Goal: Task Accomplishment & Management: Manage account settings

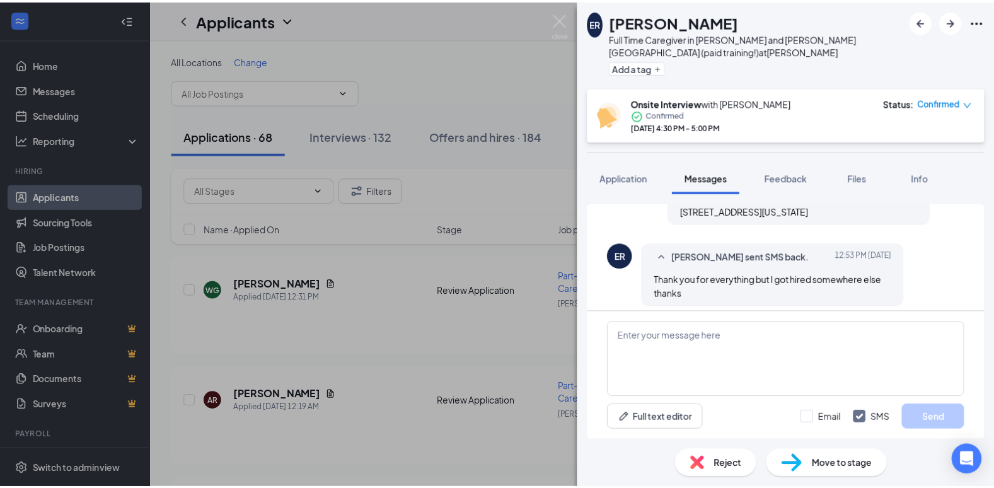
scroll to position [449, 0]
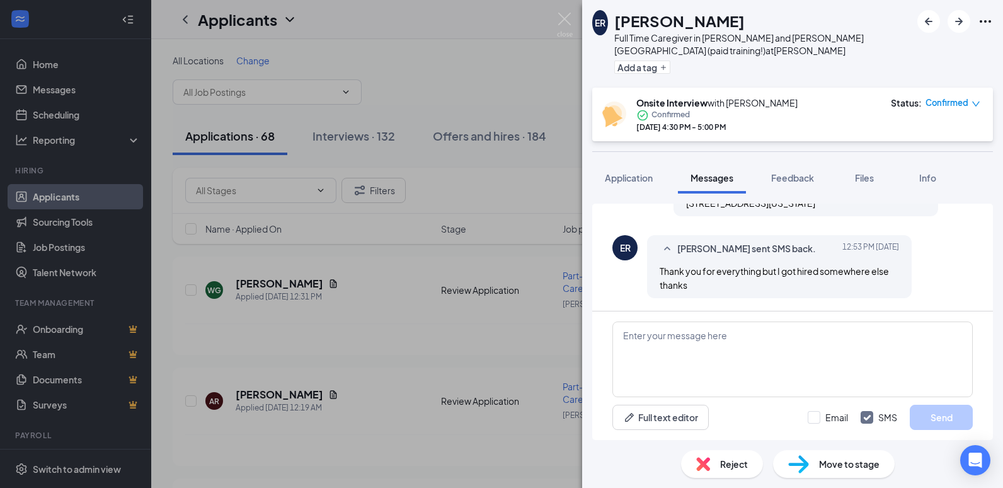
click at [727, 467] on span "Reject" at bounding box center [734, 464] width 28 height 14
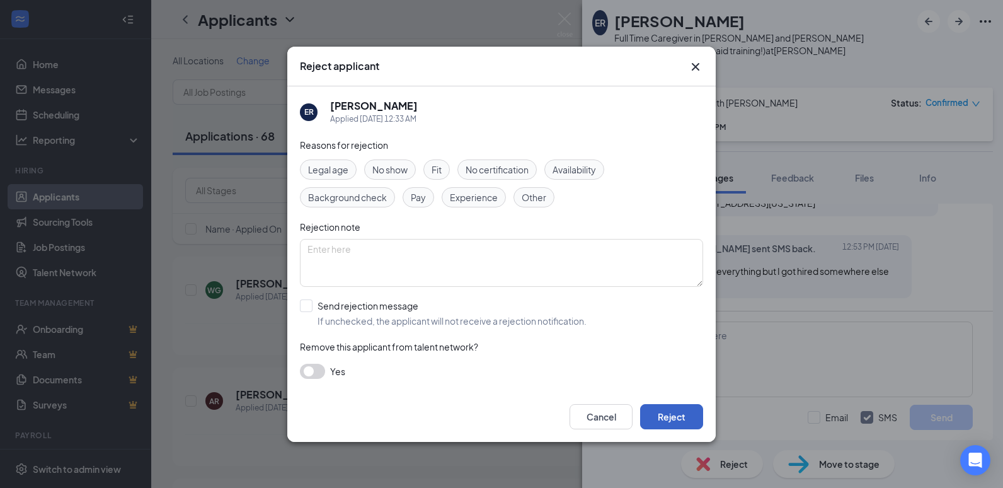
click at [665, 415] on button "Reject" at bounding box center [671, 416] width 63 height 25
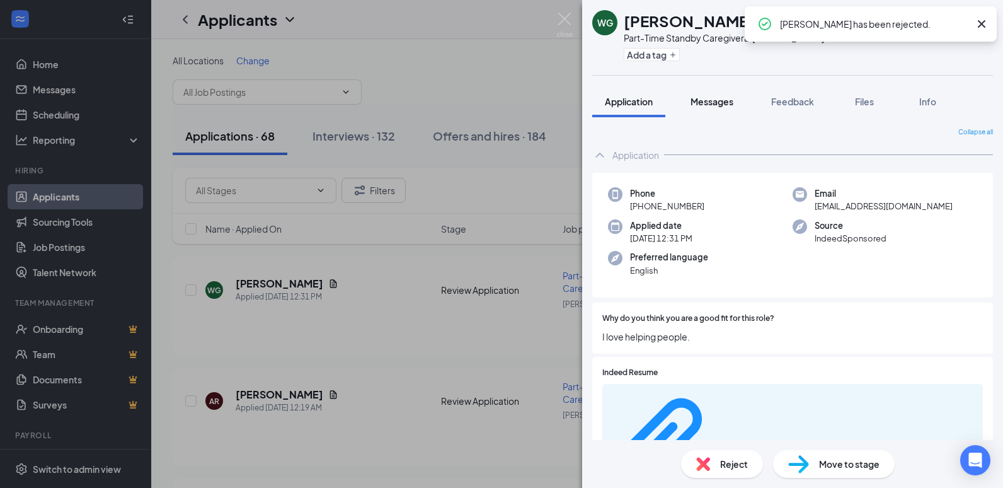
click at [715, 103] on span "Messages" at bounding box center [712, 101] width 43 height 11
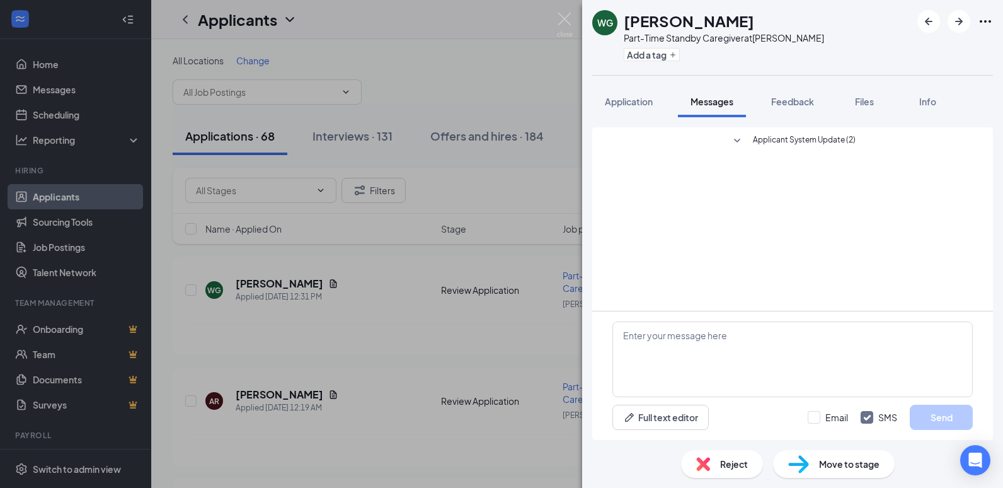
click at [802, 132] on div "Applicant System Update (2)" at bounding box center [792, 145] width 360 height 37
click at [802, 137] on span "Applicant System Update (2)" at bounding box center [804, 141] width 103 height 15
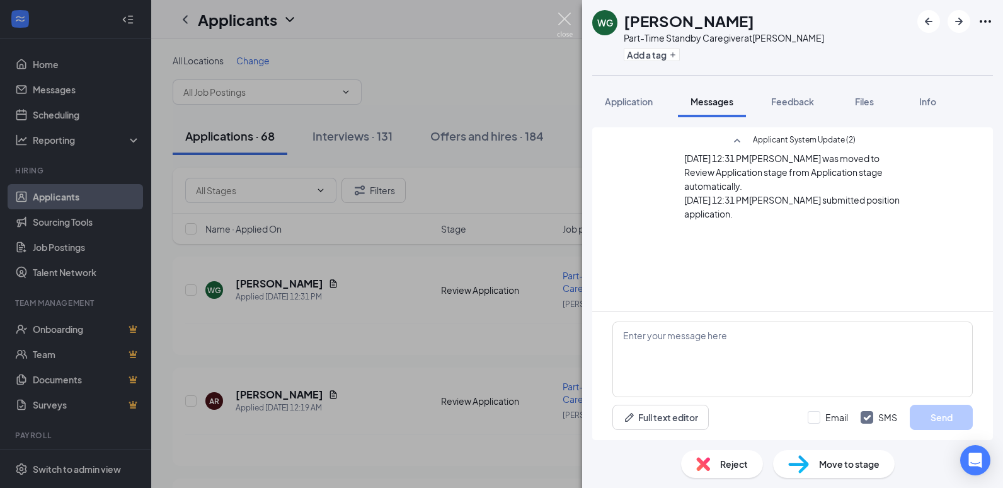
click at [565, 16] on img at bounding box center [565, 25] width 16 height 25
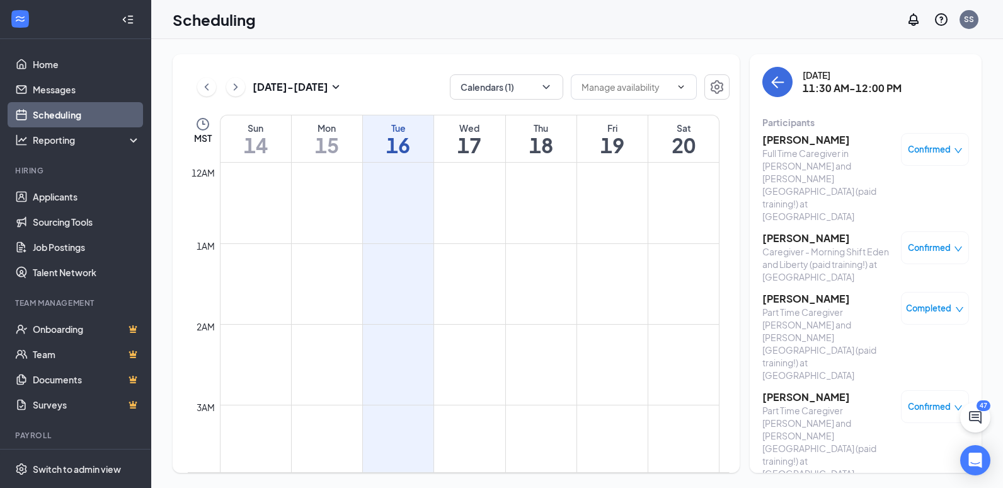
scroll to position [216, 0]
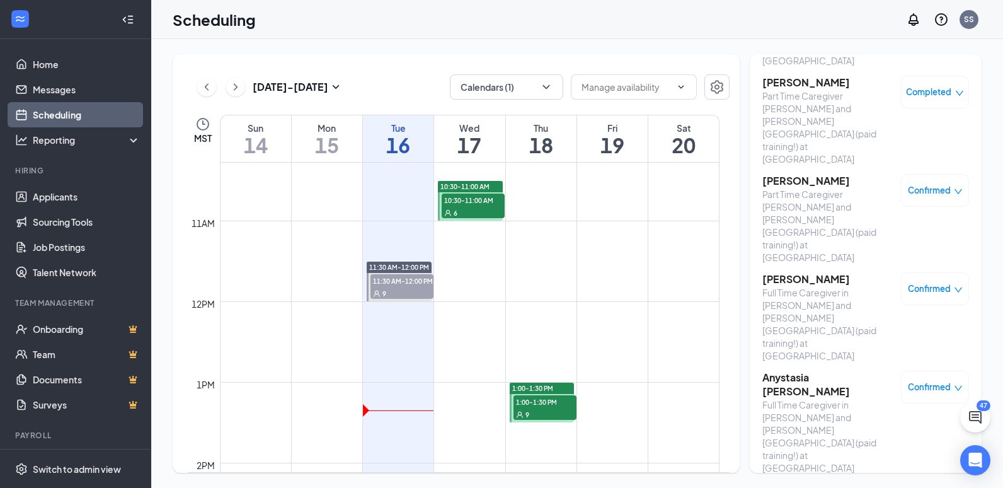
click at [926, 184] on span "Confirmed" at bounding box center [929, 190] width 43 height 13
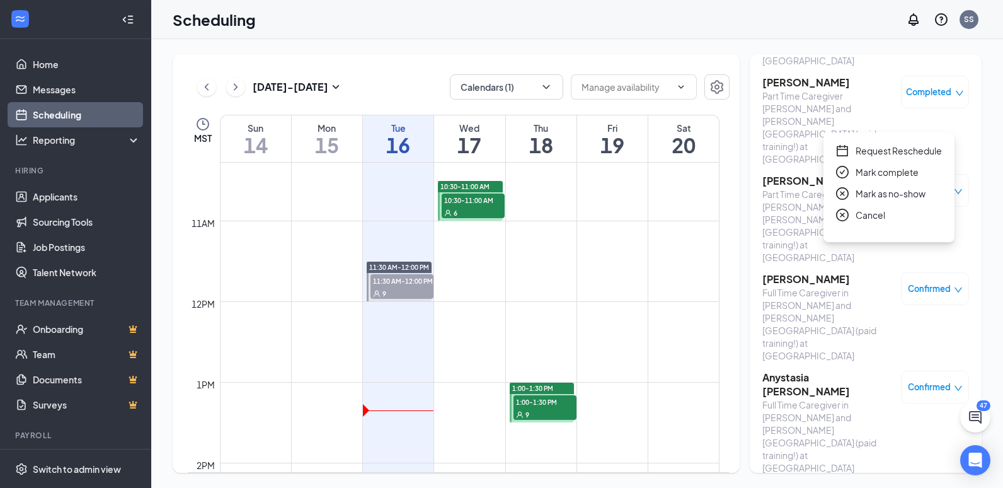
click at [876, 175] on span "Mark complete" at bounding box center [887, 172] width 63 height 14
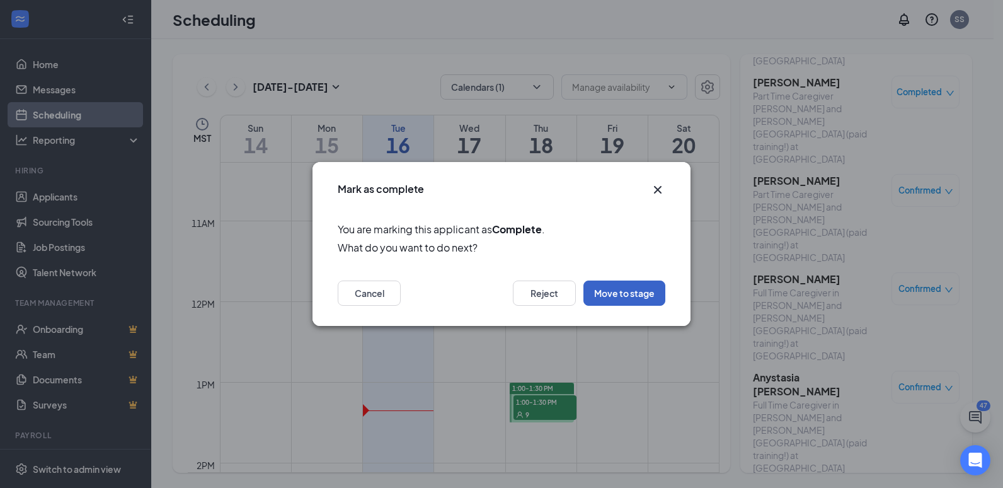
click at [618, 287] on button "Move to stage" at bounding box center [624, 292] width 82 height 25
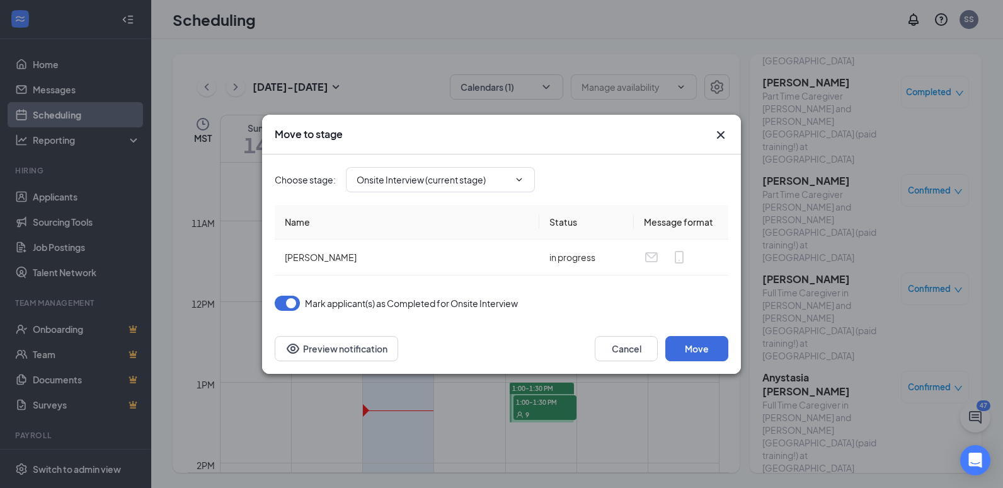
type input "Review (next stage)"
click at [694, 352] on button "Move" at bounding box center [696, 348] width 63 height 25
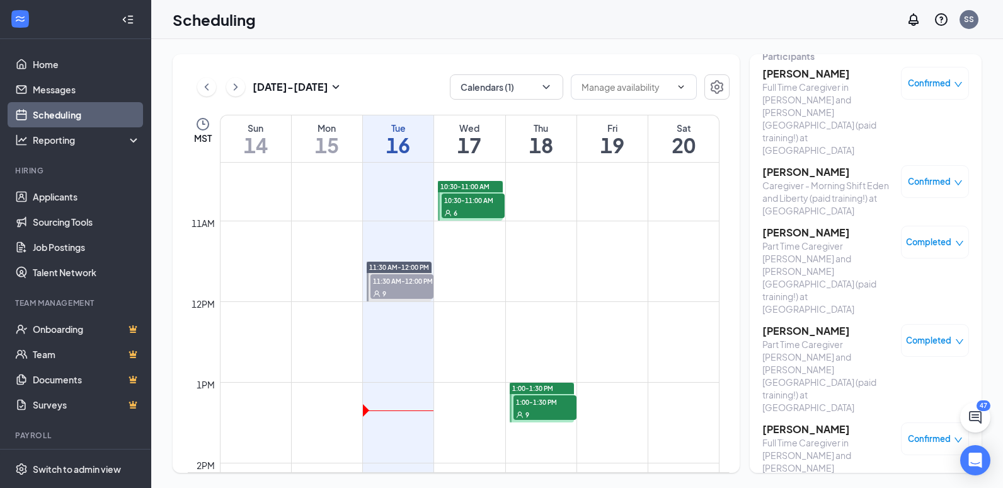
scroll to position [0, 0]
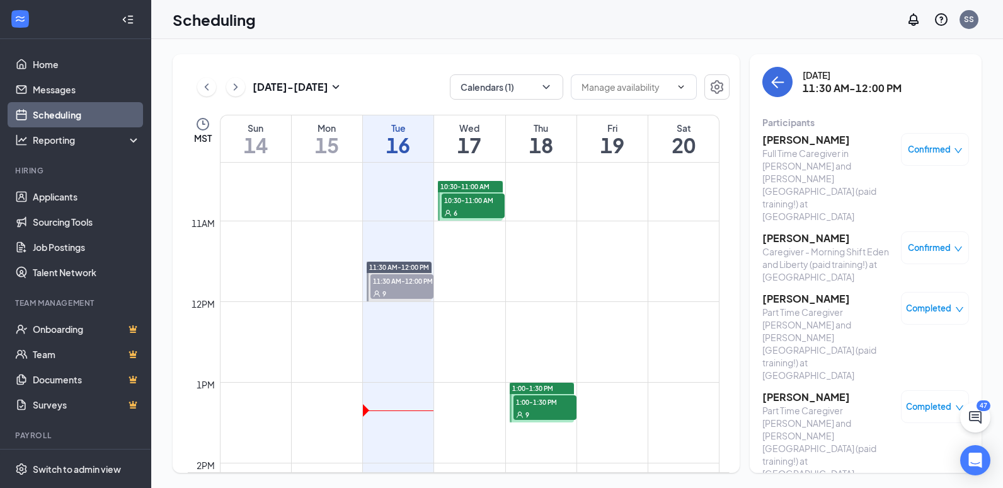
click at [912, 147] on span "Confirmed" at bounding box center [929, 149] width 43 height 13
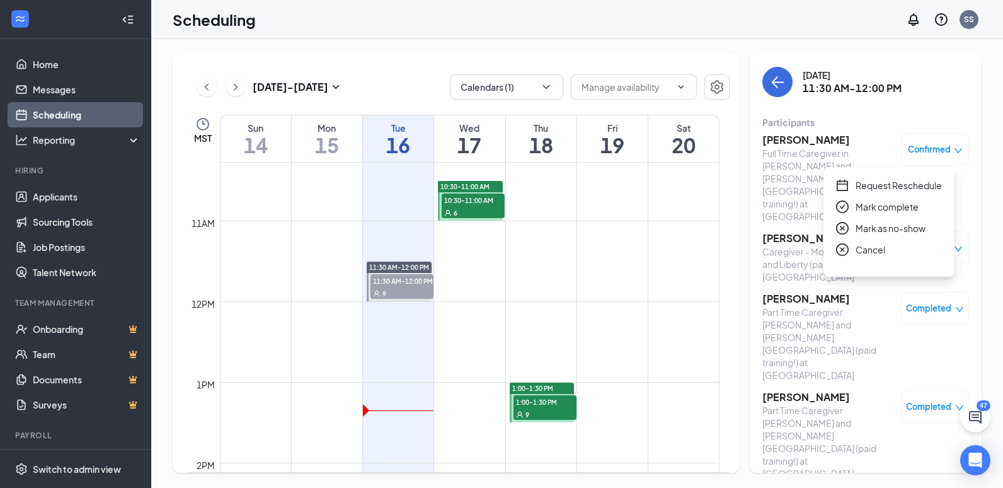
click at [888, 231] on span "Mark as no-show" at bounding box center [891, 228] width 70 height 14
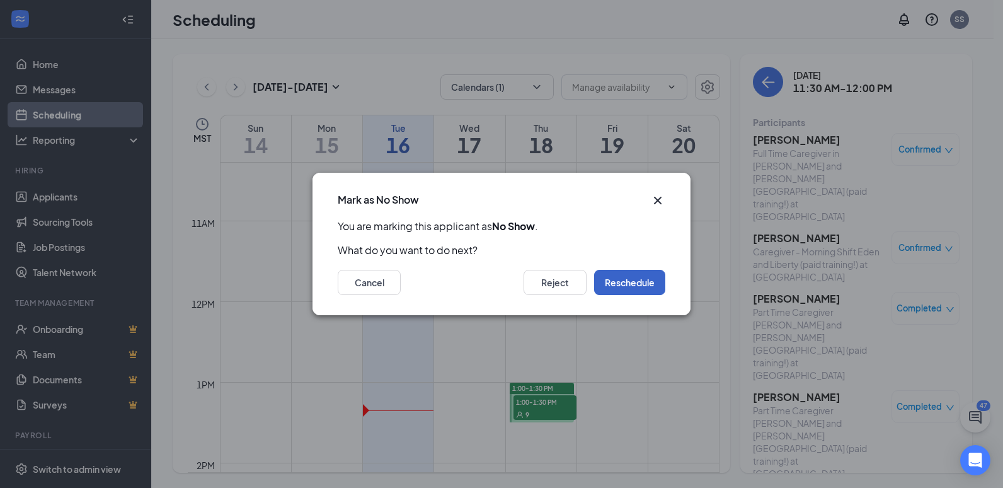
click at [625, 277] on button "Reschedule" at bounding box center [629, 282] width 71 height 25
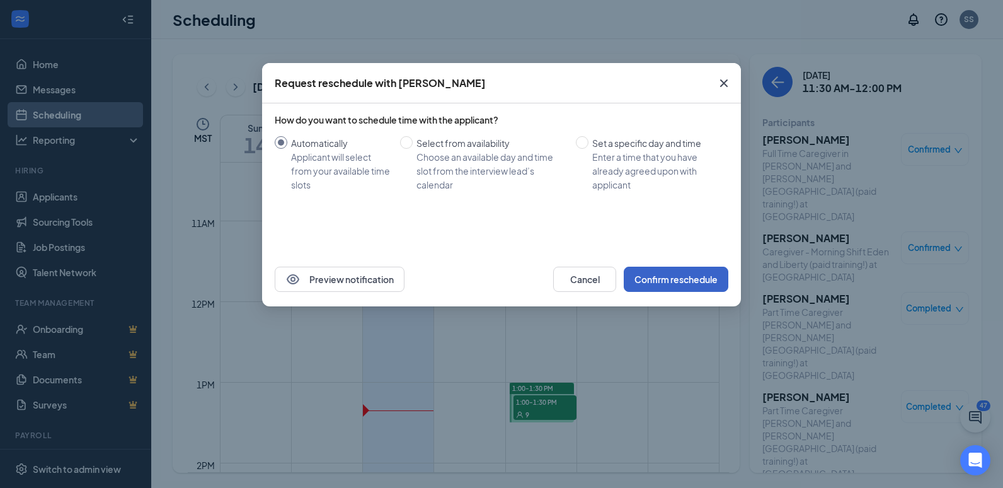
click at [672, 279] on button "Confirm reschedule" at bounding box center [676, 279] width 105 height 25
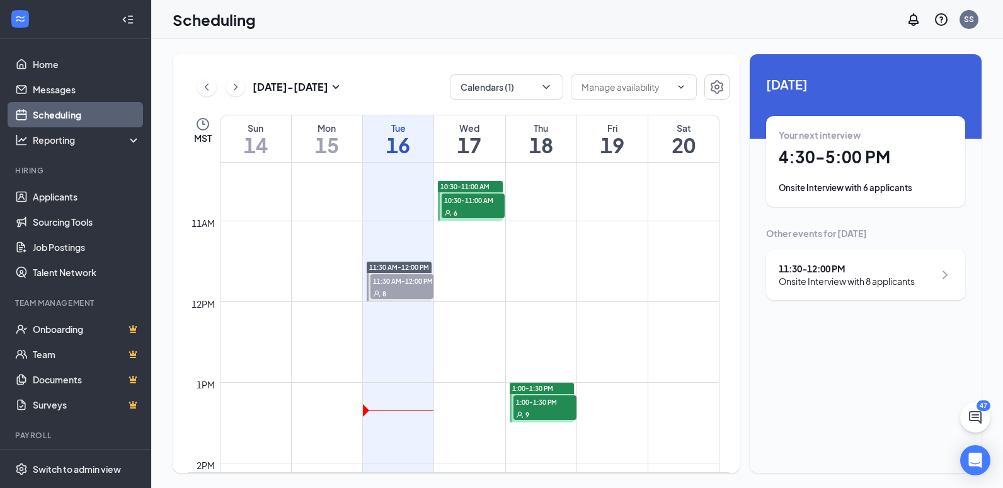
click at [385, 293] on span "8" at bounding box center [384, 293] width 4 height 9
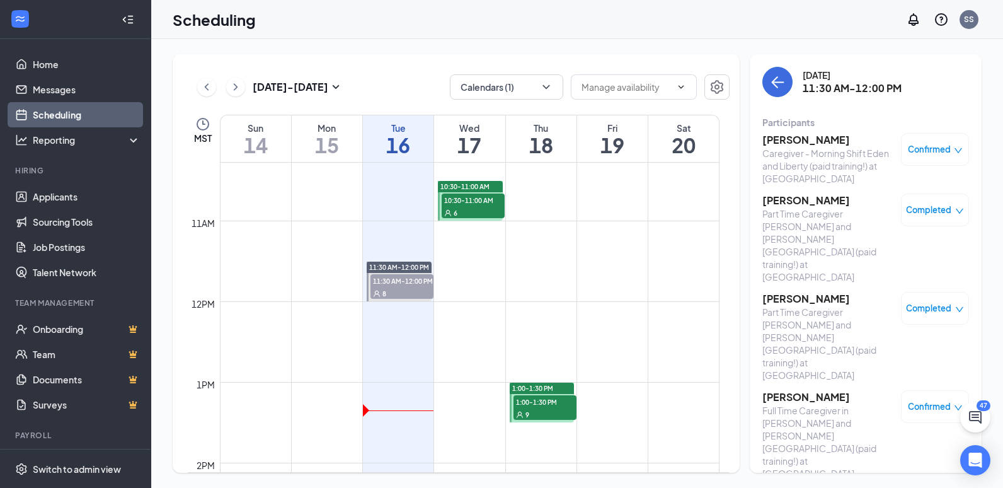
click at [929, 151] on span "Confirmed" at bounding box center [929, 149] width 43 height 13
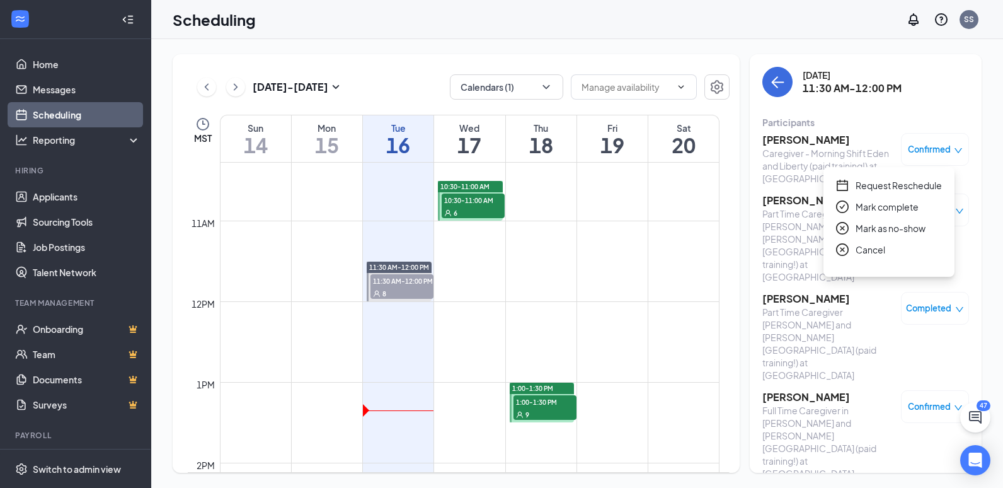
click at [897, 227] on span "Mark as no-show" at bounding box center [891, 228] width 70 height 14
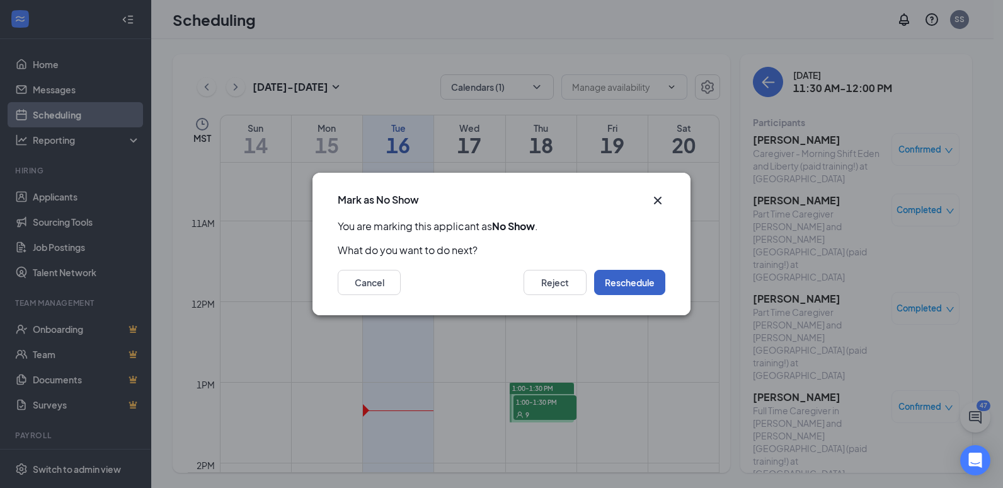
click at [604, 282] on button "Reschedule" at bounding box center [629, 282] width 71 height 25
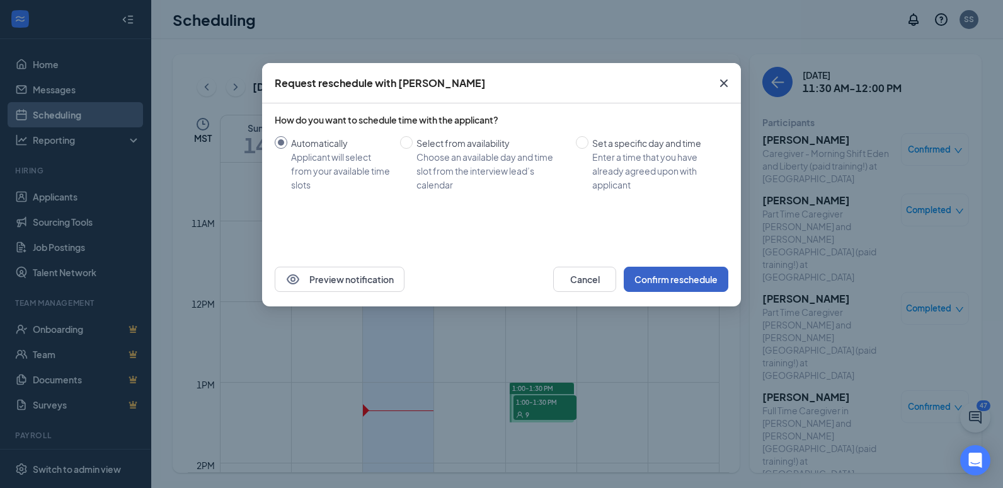
click at [677, 278] on button "Confirm reschedule" at bounding box center [676, 279] width 105 height 25
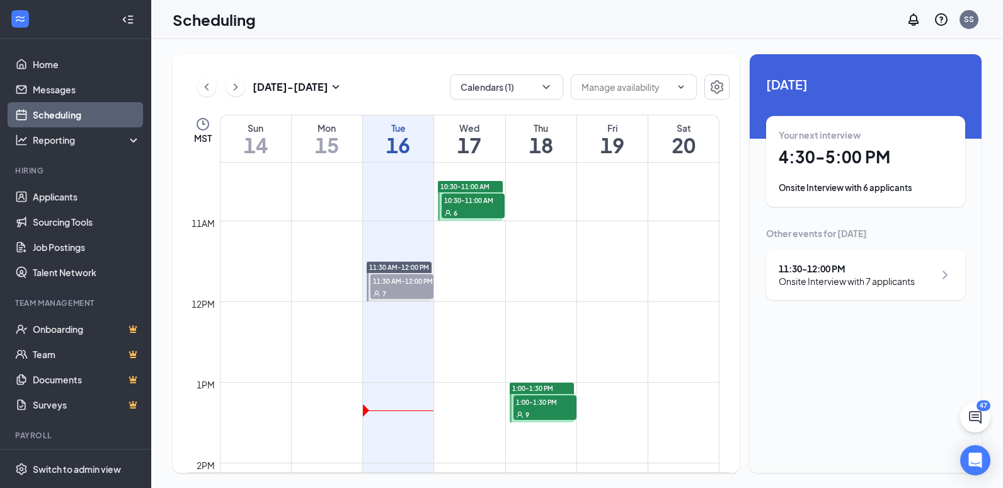
click at [393, 289] on div "7" at bounding box center [402, 293] width 63 height 13
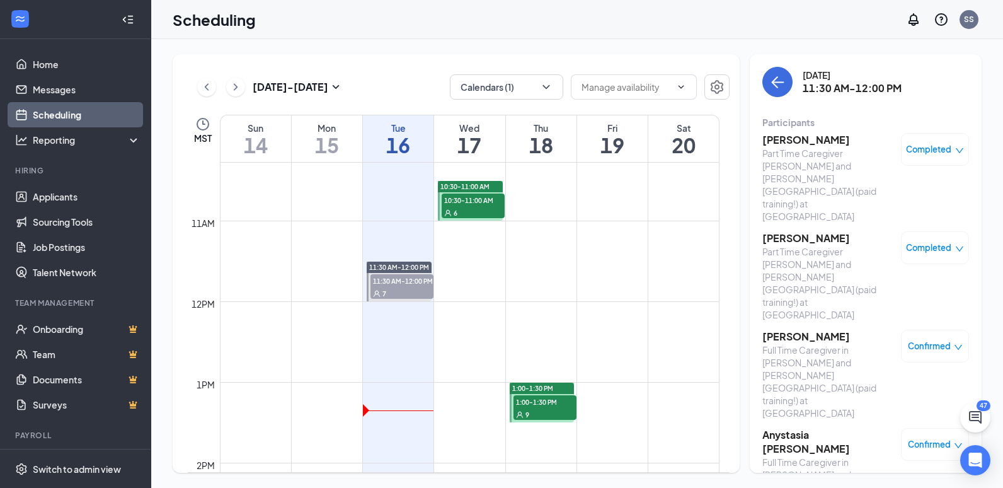
scroll to position [63, 0]
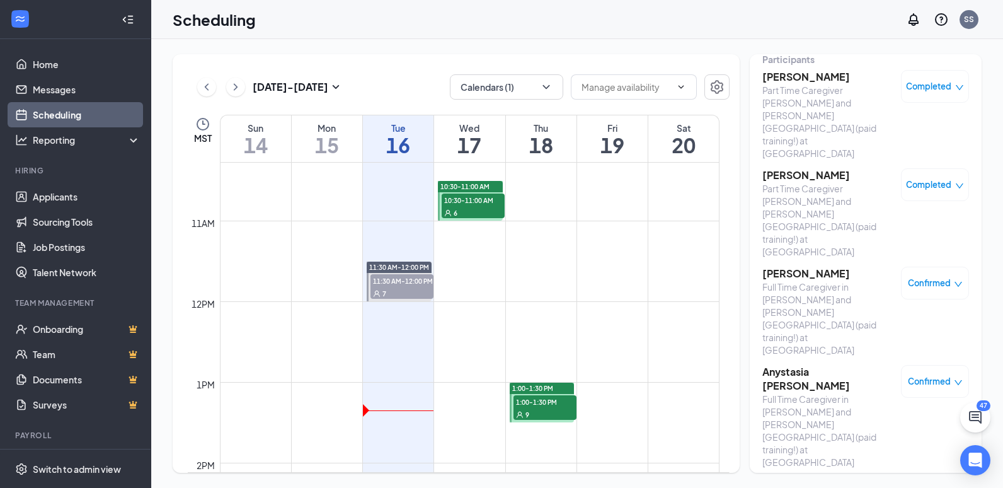
click at [925, 277] on span "Confirmed" at bounding box center [929, 283] width 43 height 13
click at [891, 283] on span "Mark as no-show" at bounding box center [891, 286] width 70 height 14
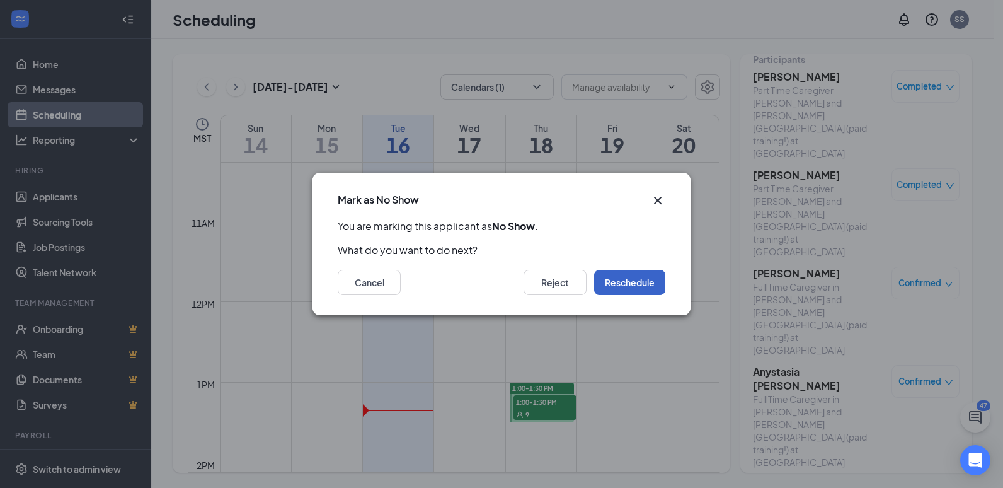
click at [612, 279] on button "Reschedule" at bounding box center [629, 282] width 71 height 25
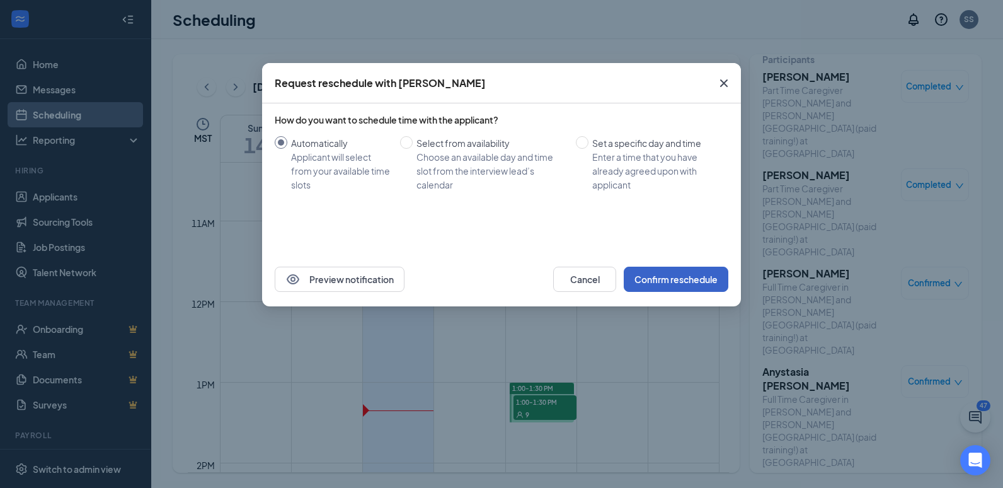
click at [688, 270] on button "Confirm reschedule" at bounding box center [676, 279] width 105 height 25
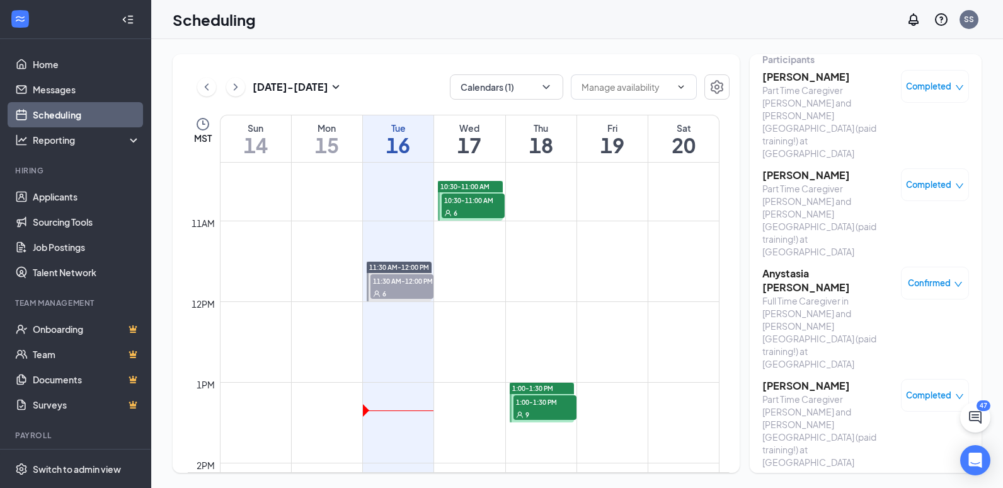
scroll to position [35, 0]
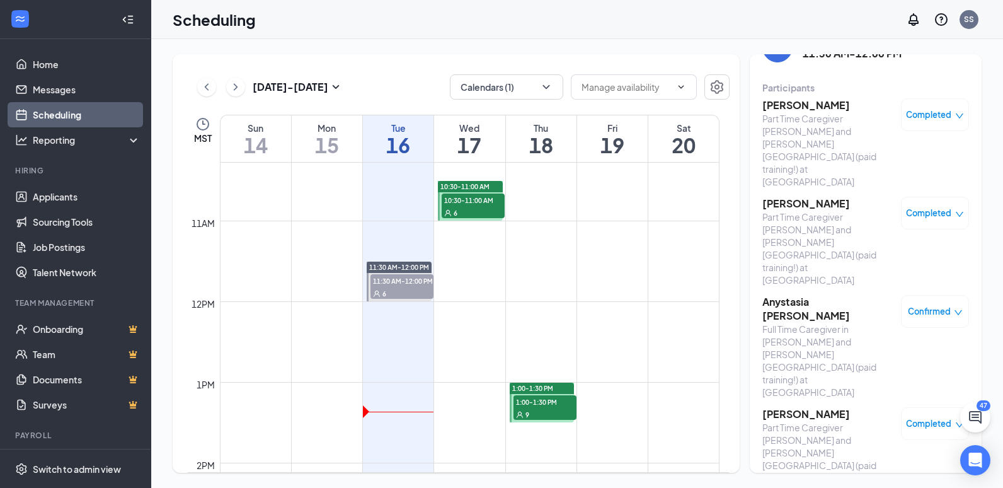
click at [924, 305] on span "Confirmed" at bounding box center [929, 311] width 43 height 13
click at [872, 314] on span "Mark as no-show" at bounding box center [891, 315] width 70 height 14
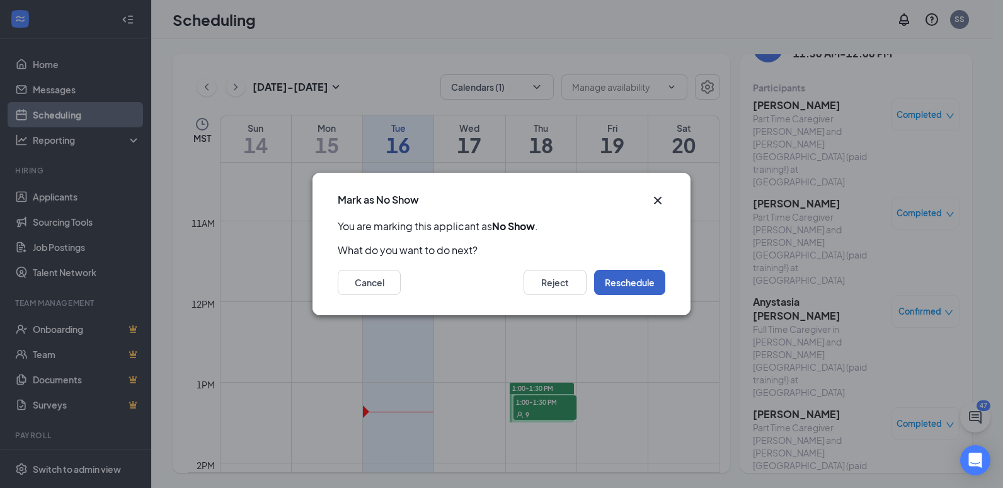
click at [614, 289] on button "Reschedule" at bounding box center [629, 282] width 71 height 25
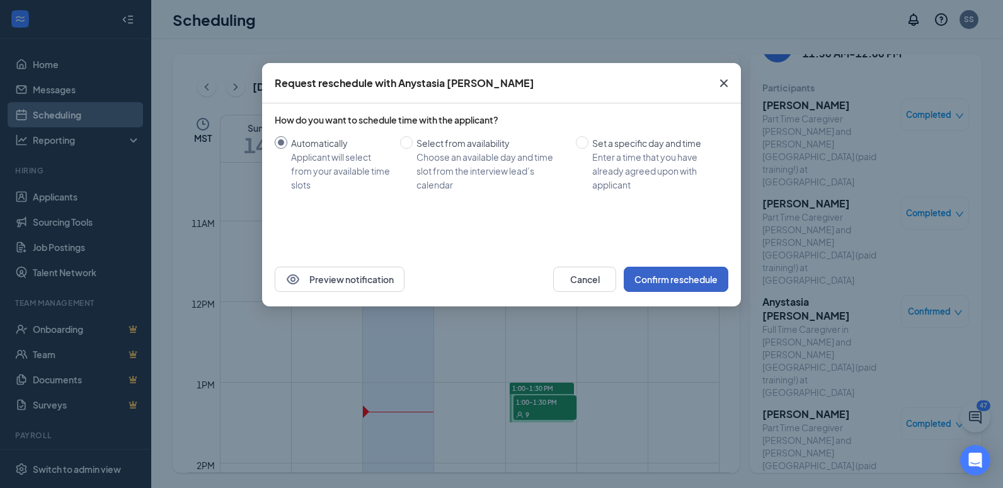
click at [667, 281] on button "Confirm reschedule" at bounding box center [676, 279] width 105 height 25
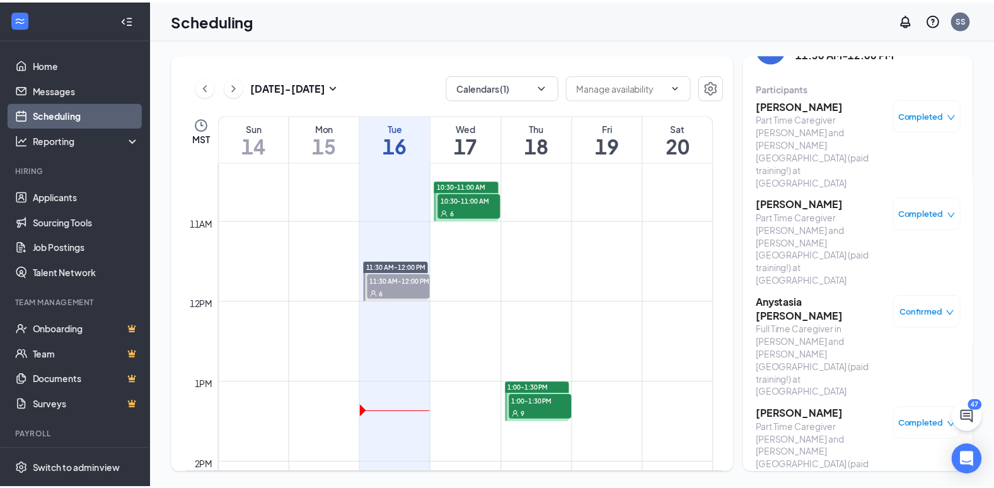
scroll to position [0, 0]
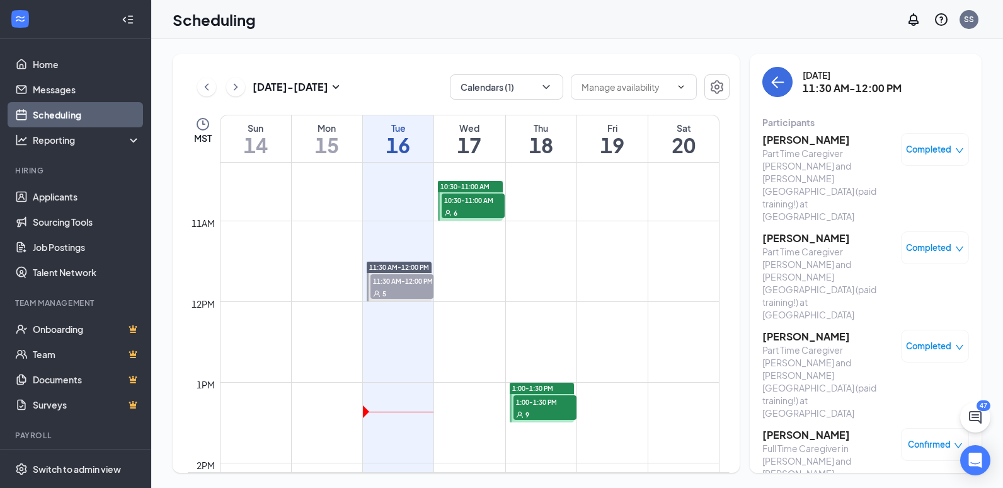
click at [934, 438] on span "Confirmed" at bounding box center [929, 444] width 43 height 13
click at [900, 412] on span "Mark as no-show" at bounding box center [898, 410] width 70 height 14
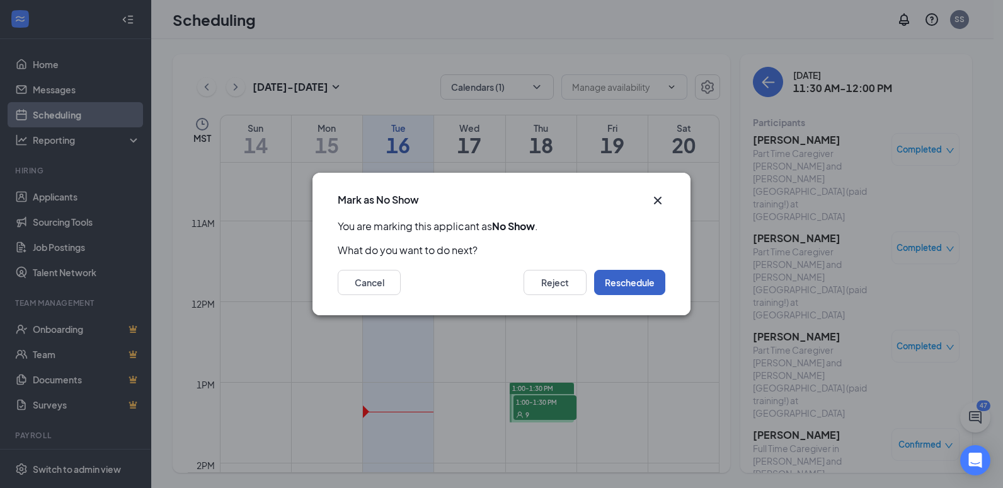
click at [632, 289] on button "Reschedule" at bounding box center [629, 282] width 71 height 25
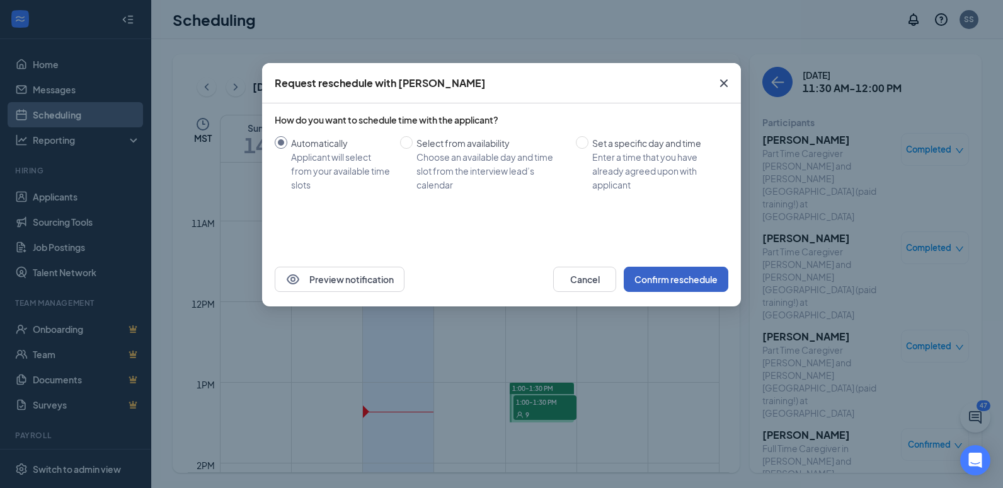
click at [671, 276] on button "Confirm reschedule" at bounding box center [676, 279] width 105 height 25
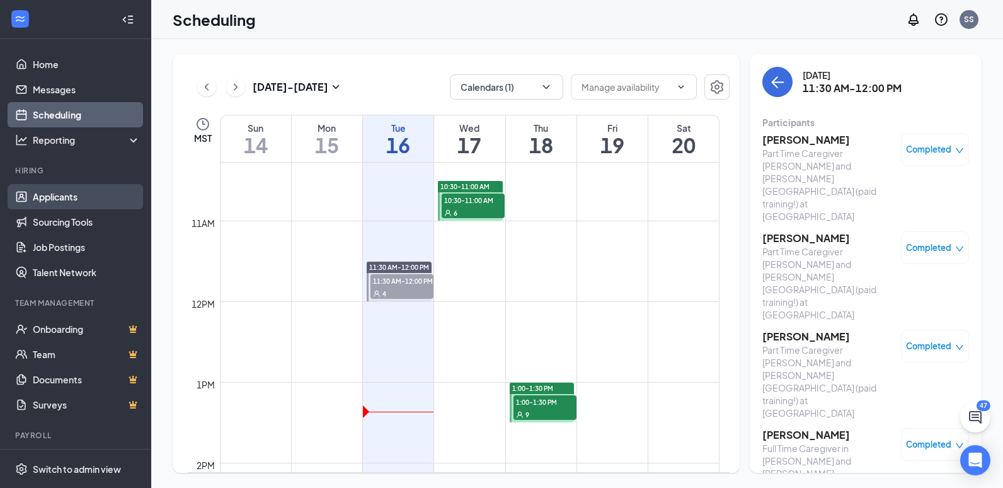
click at [66, 190] on link "Applicants" at bounding box center [87, 196] width 108 height 25
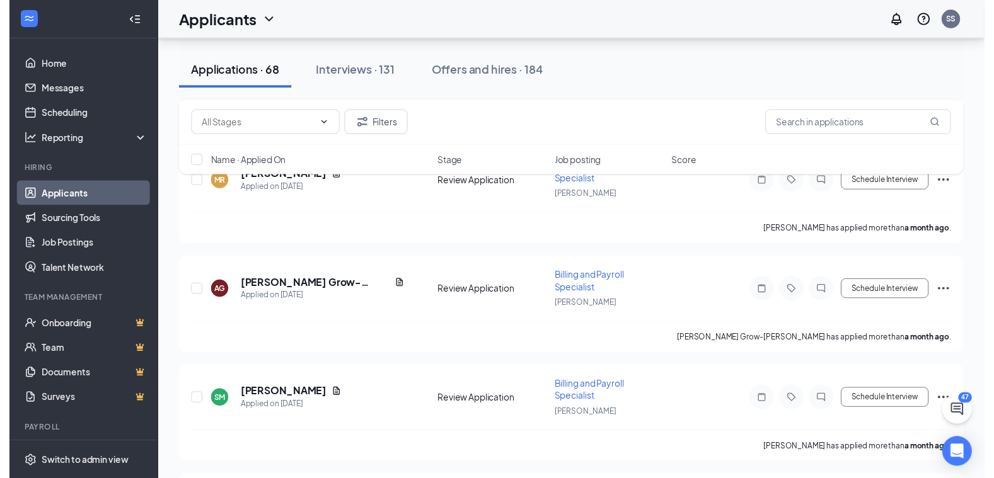
scroll to position [7209, 0]
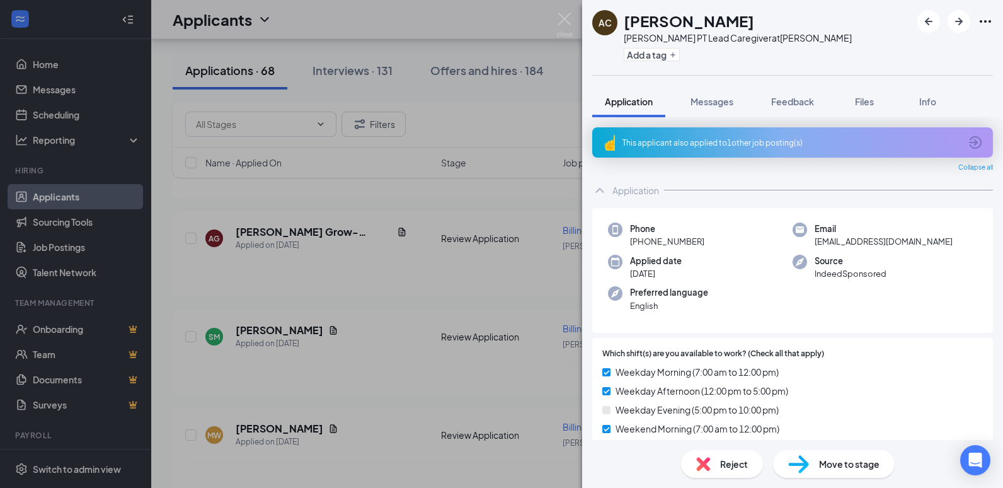
click at [719, 471] on div "Reject" at bounding box center [722, 464] width 82 height 28
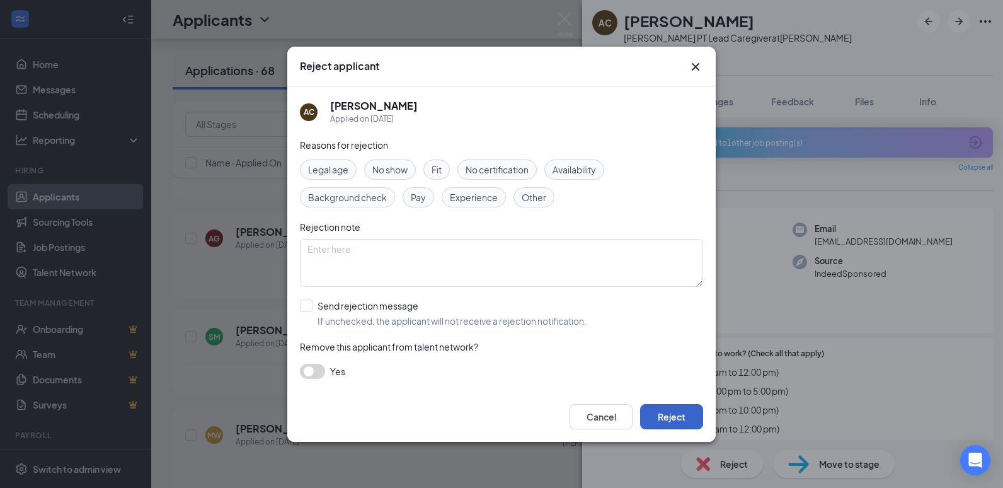
click at [675, 423] on button "Reject" at bounding box center [671, 416] width 63 height 25
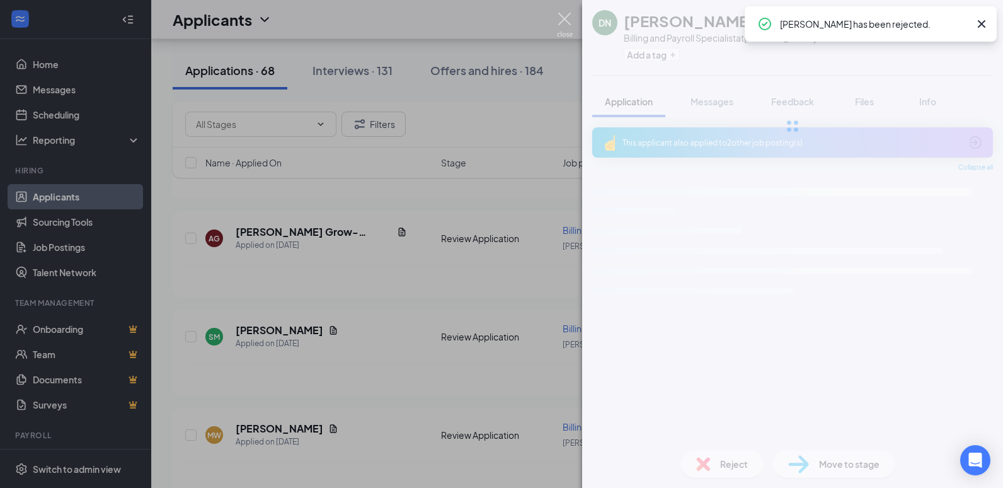
click at [563, 15] on img at bounding box center [565, 25] width 16 height 25
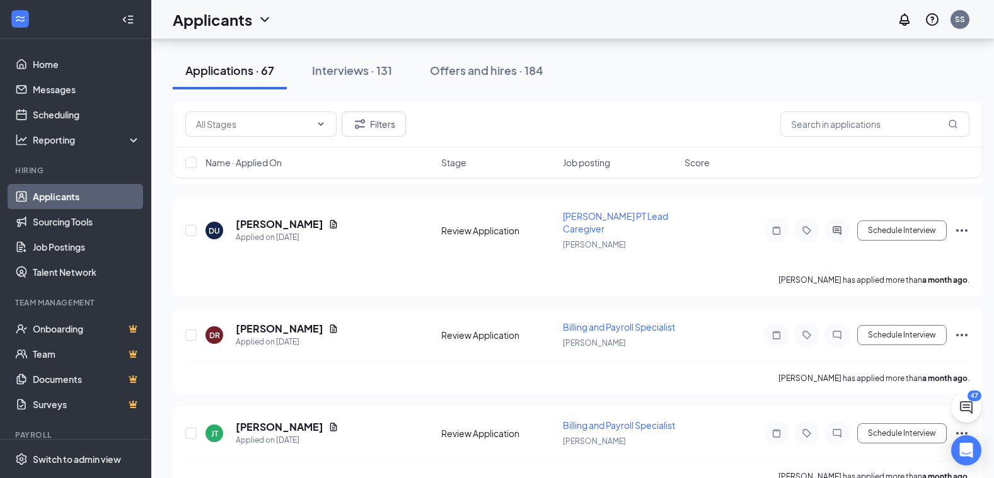
scroll to position [6453, 0]
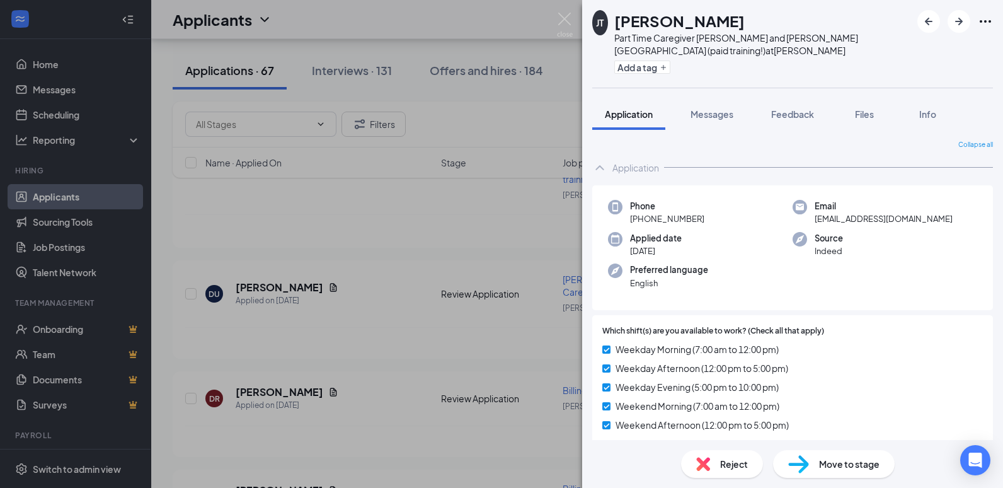
click at [739, 464] on span "Reject" at bounding box center [734, 464] width 28 height 14
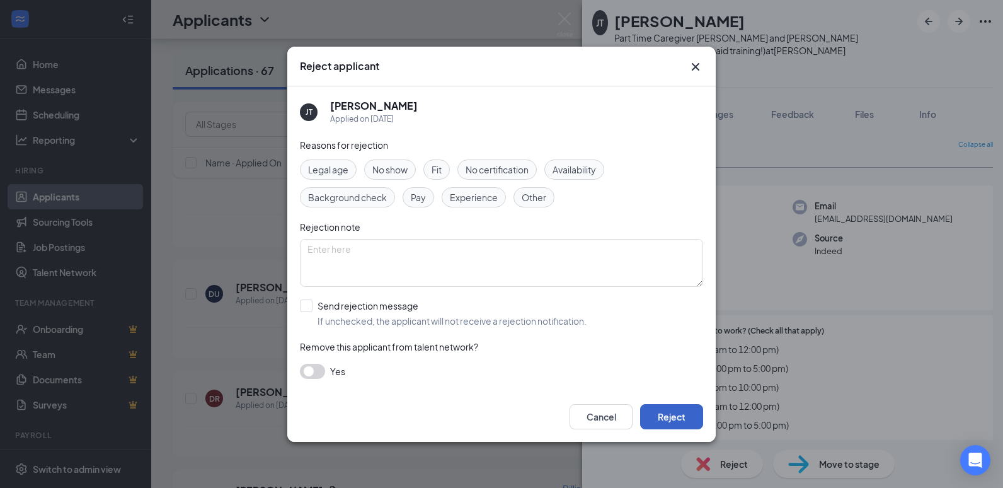
click at [670, 418] on button "Reject" at bounding box center [671, 416] width 63 height 25
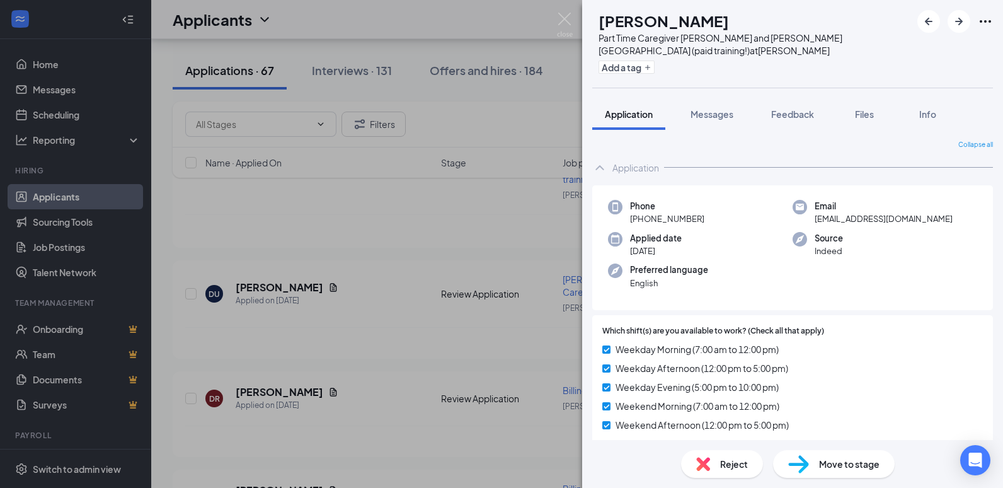
click at [565, 20] on img at bounding box center [565, 25] width 16 height 25
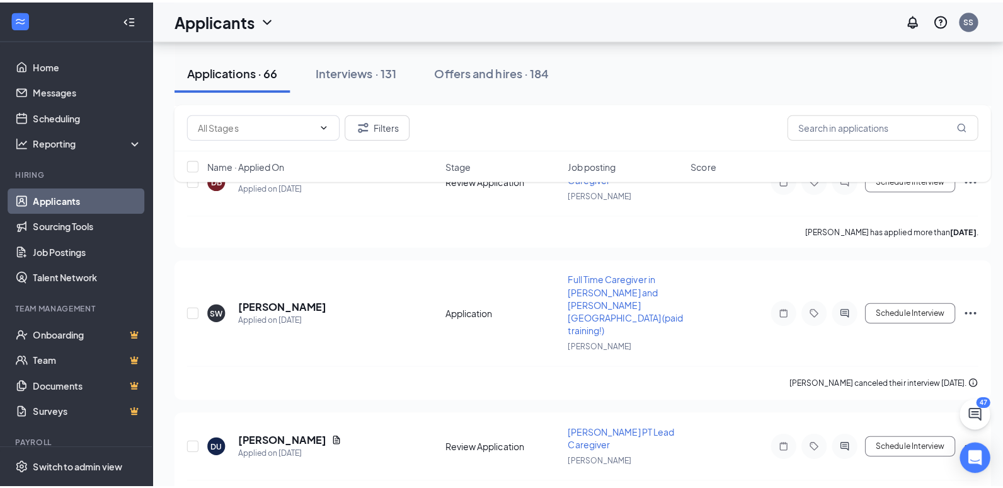
scroll to position [6327, 0]
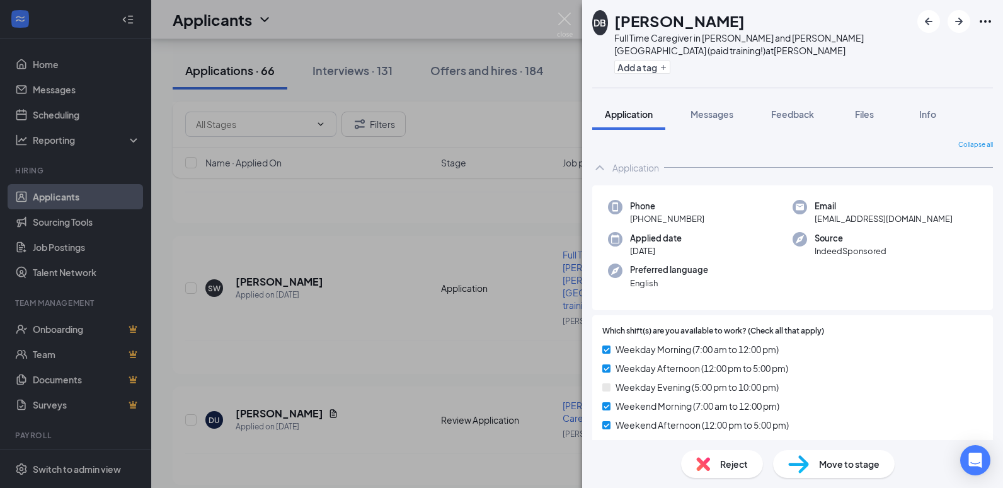
click at [728, 461] on span "Reject" at bounding box center [734, 464] width 28 height 14
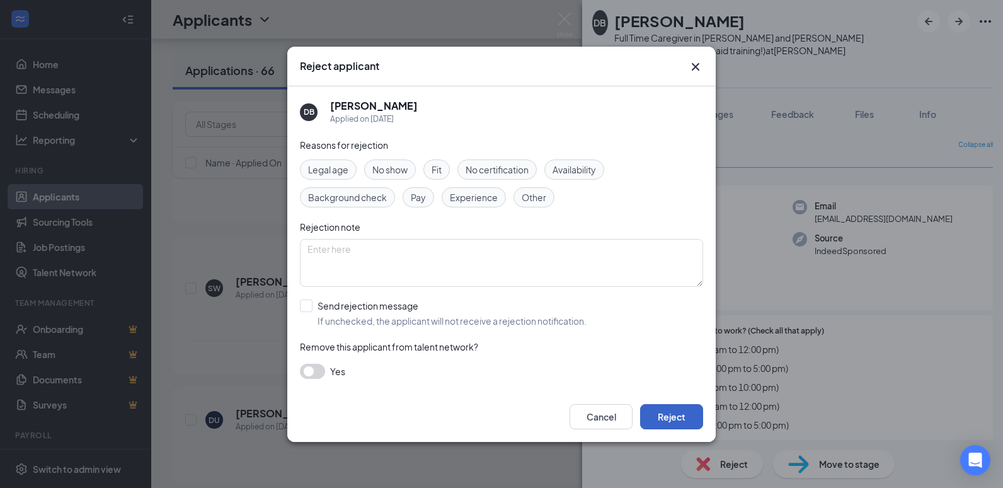
click at [663, 414] on button "Reject" at bounding box center [671, 416] width 63 height 25
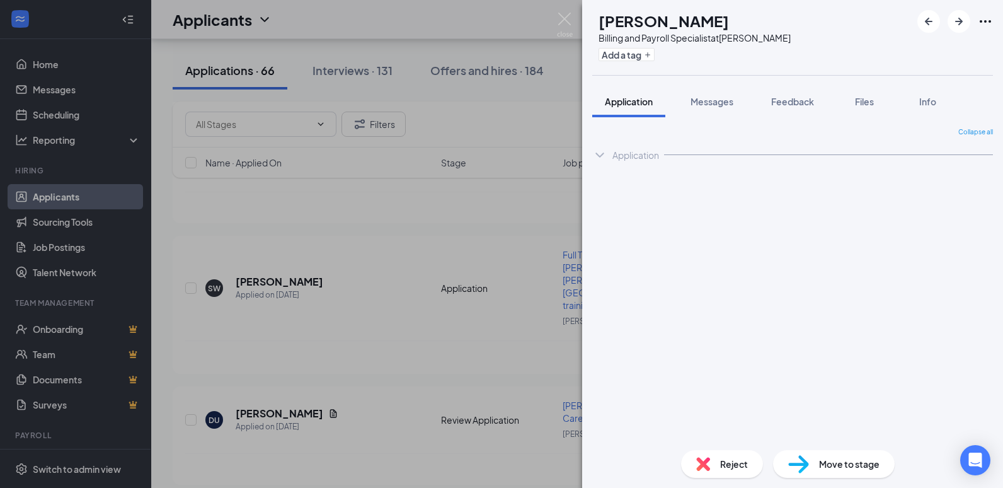
click at [560, 16] on img at bounding box center [565, 25] width 16 height 25
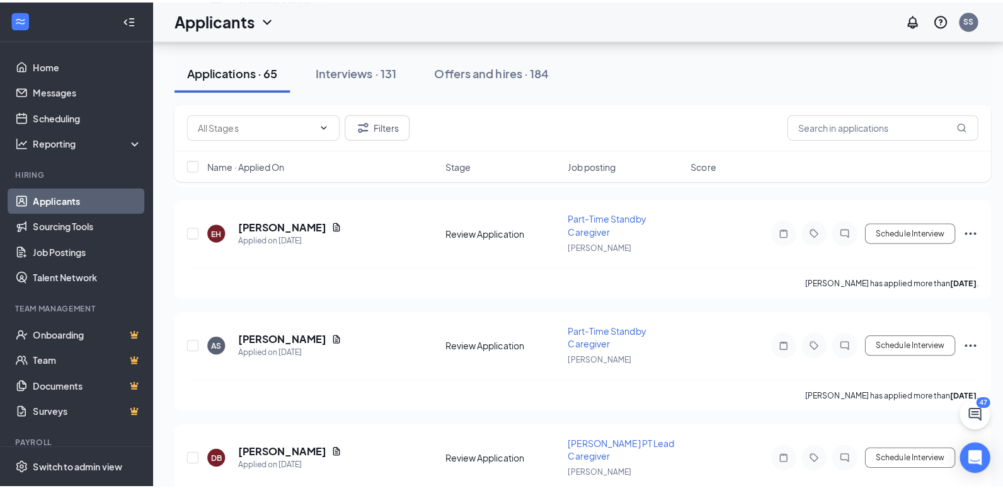
scroll to position [6012, 0]
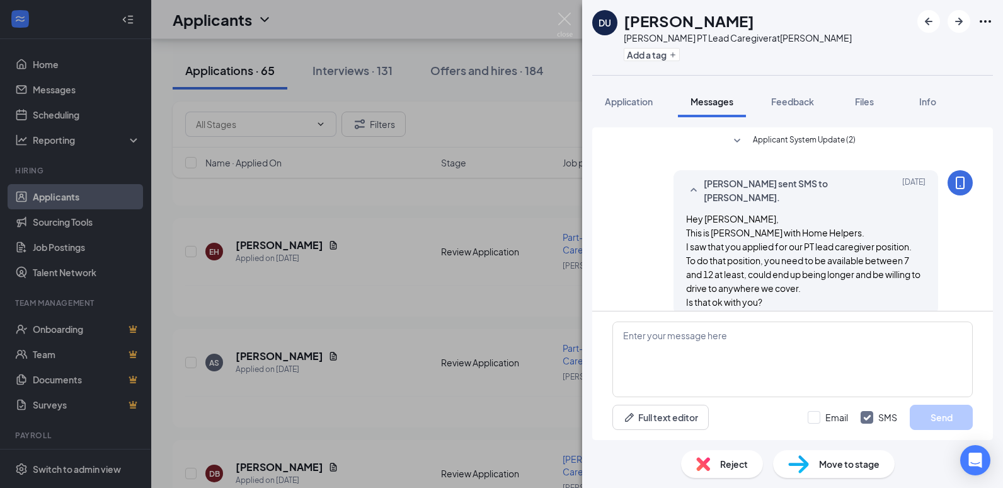
click at [725, 462] on span "Reject" at bounding box center [734, 464] width 28 height 14
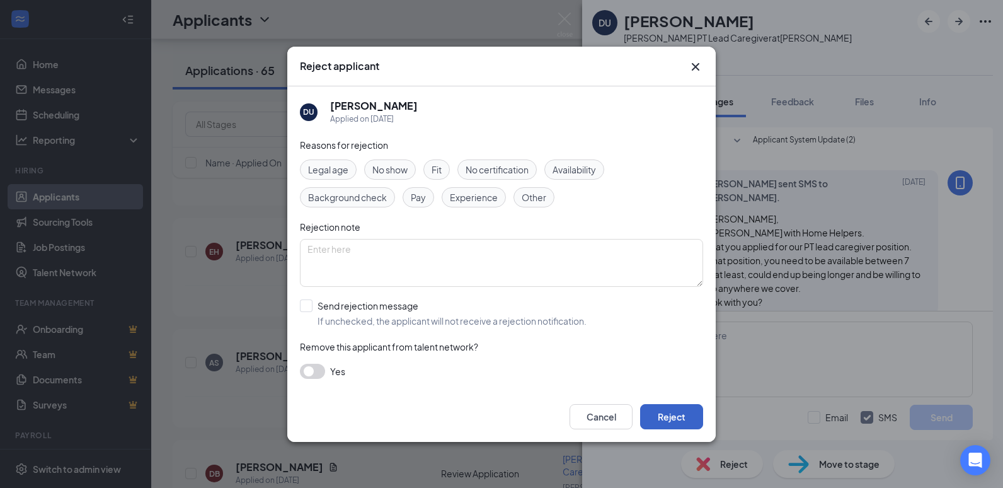
click at [665, 410] on button "Reject" at bounding box center [671, 416] width 63 height 25
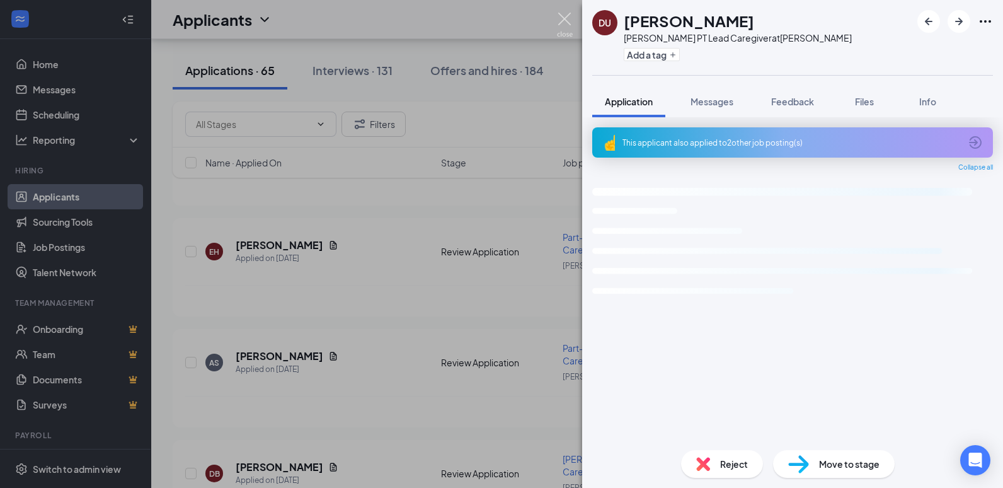
click at [565, 18] on img at bounding box center [565, 25] width 16 height 25
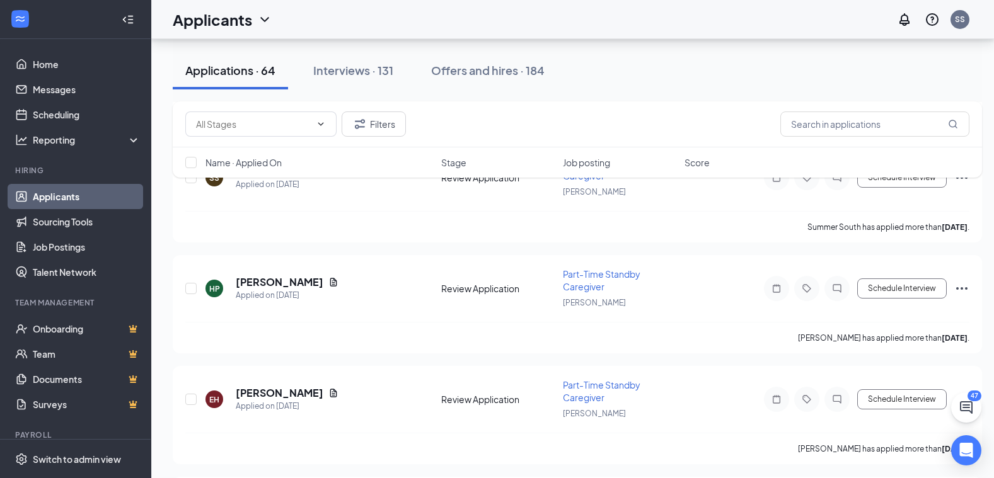
scroll to position [5886, 0]
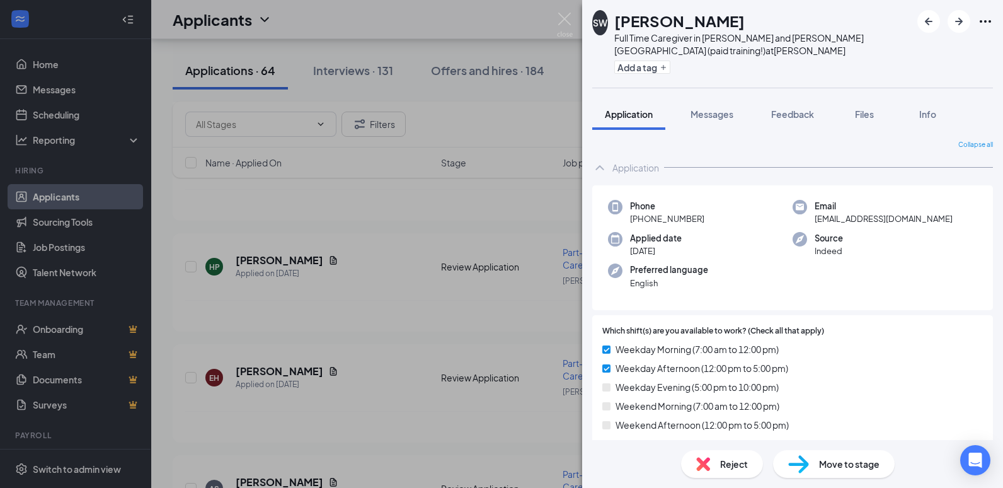
click at [729, 466] on span "Reject" at bounding box center [734, 464] width 28 height 14
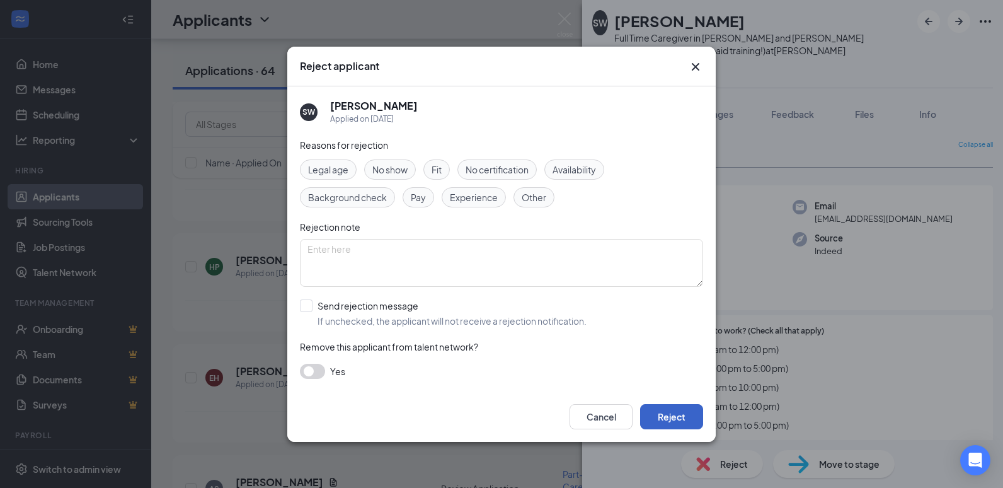
click at [676, 411] on button "Reject" at bounding box center [671, 416] width 63 height 25
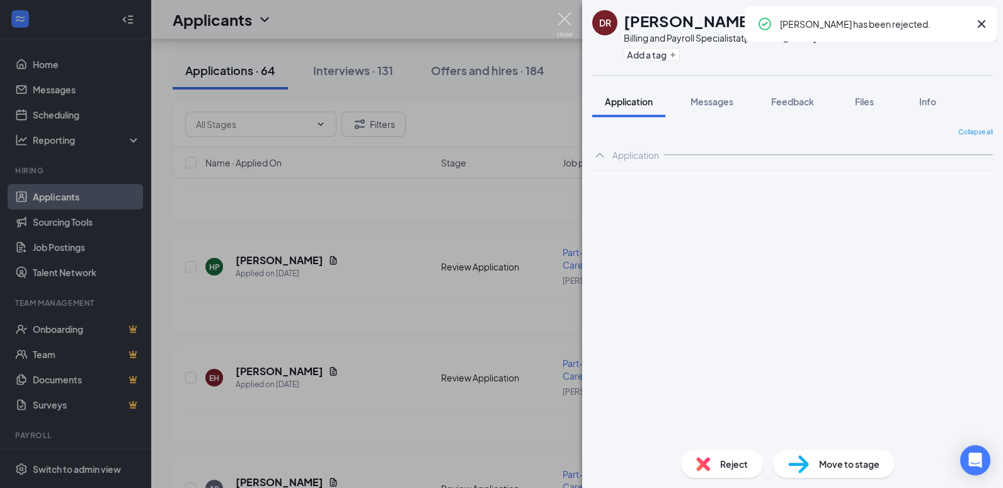
click at [563, 20] on img at bounding box center [565, 25] width 16 height 25
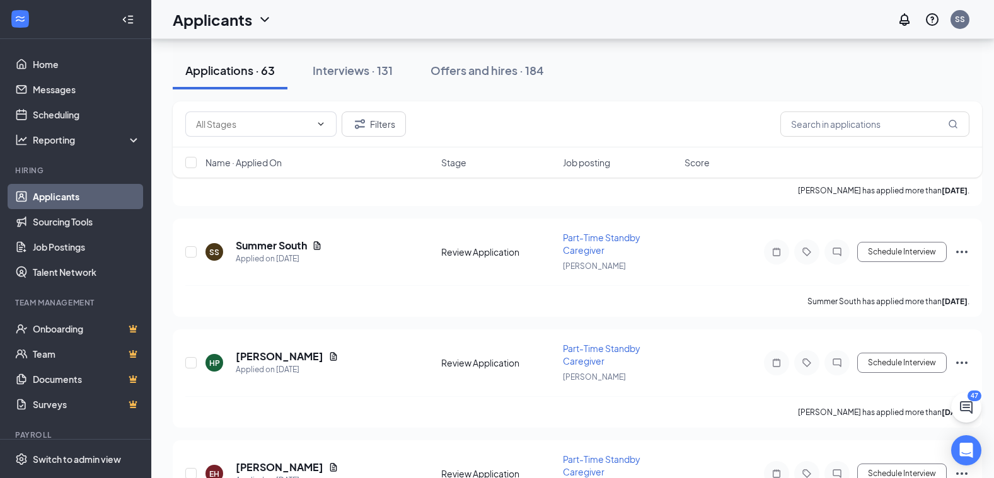
scroll to position [5760, 0]
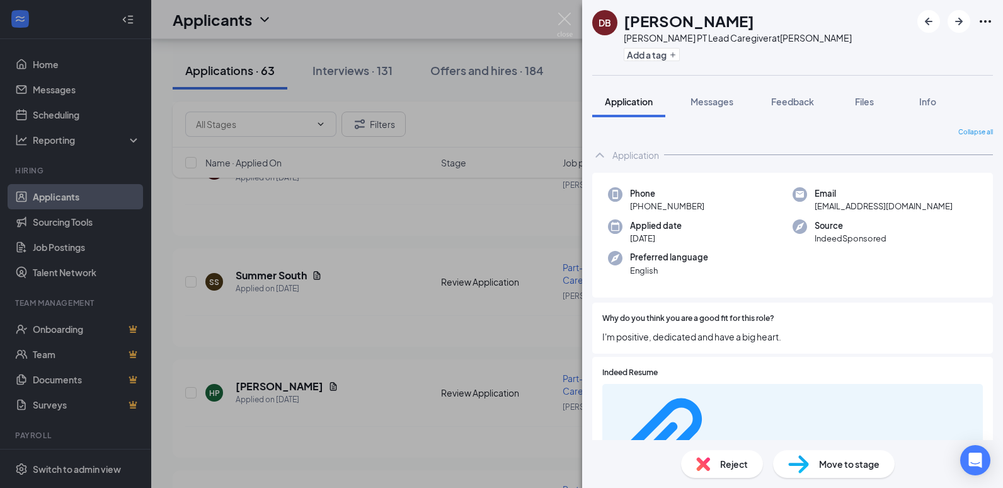
click at [732, 466] on span "Reject" at bounding box center [734, 464] width 28 height 14
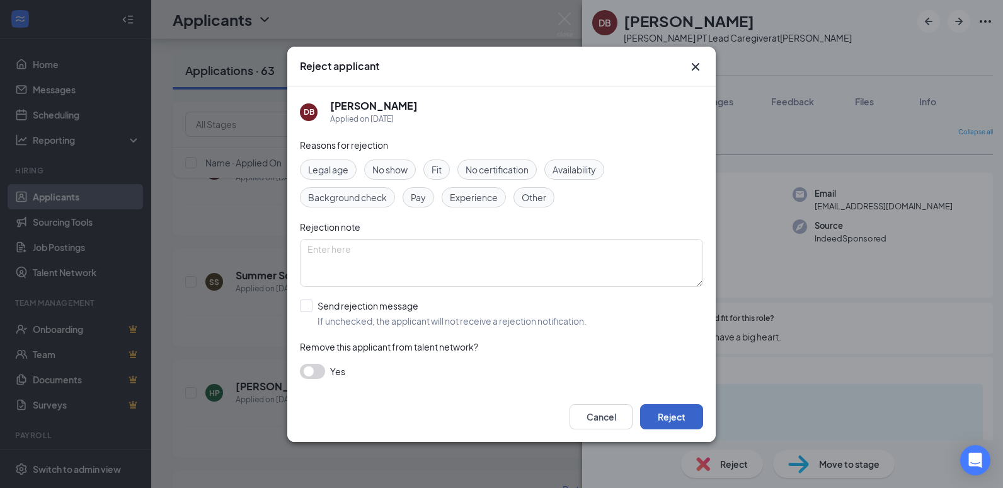
click at [676, 417] on button "Reject" at bounding box center [671, 416] width 63 height 25
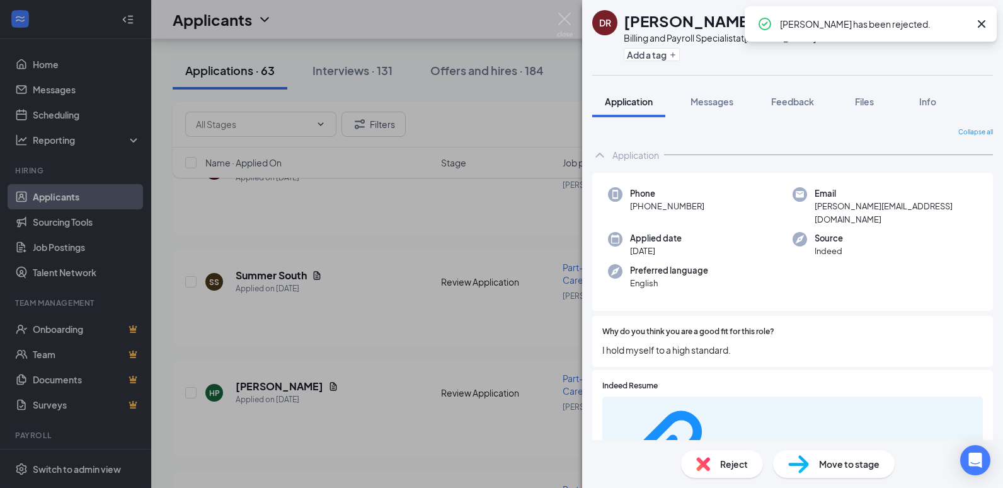
click at [557, 17] on img at bounding box center [565, 25] width 16 height 25
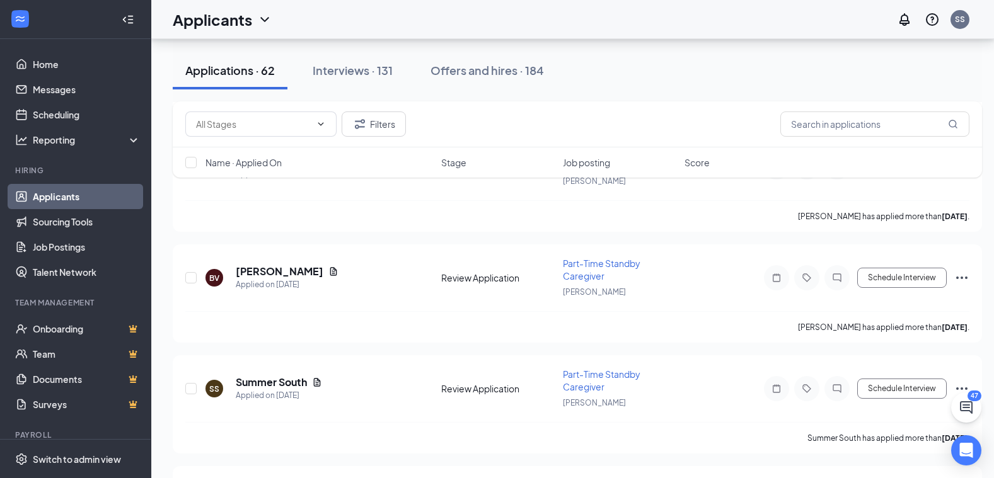
scroll to position [5634, 0]
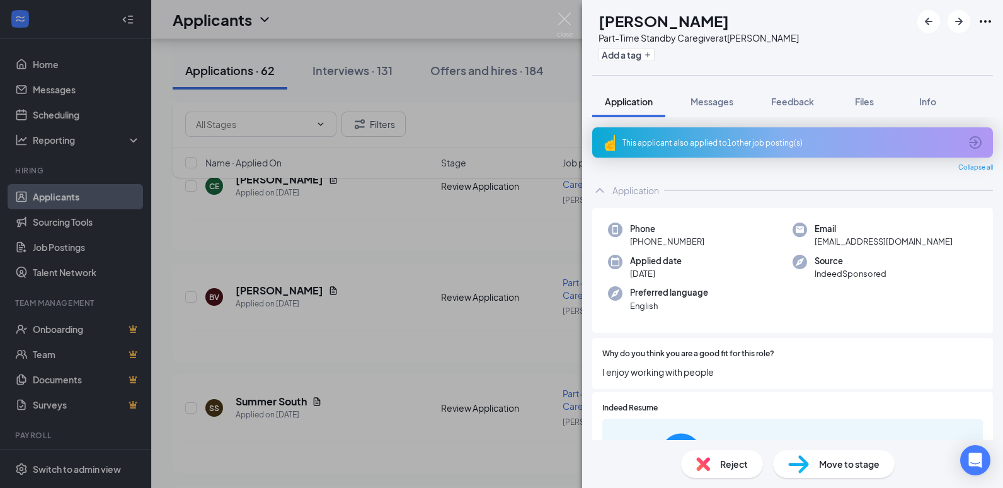
click at [739, 466] on span "Reject" at bounding box center [734, 464] width 28 height 14
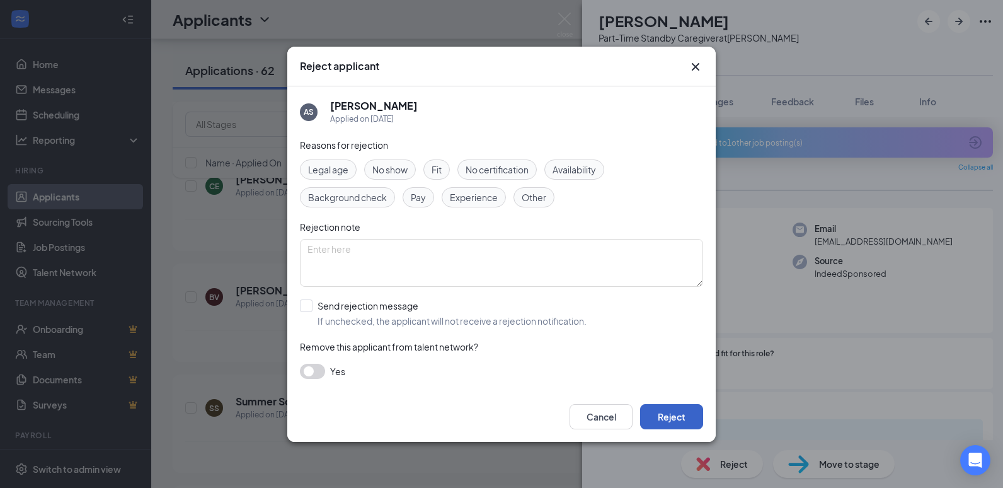
click at [677, 413] on button "Reject" at bounding box center [671, 416] width 63 height 25
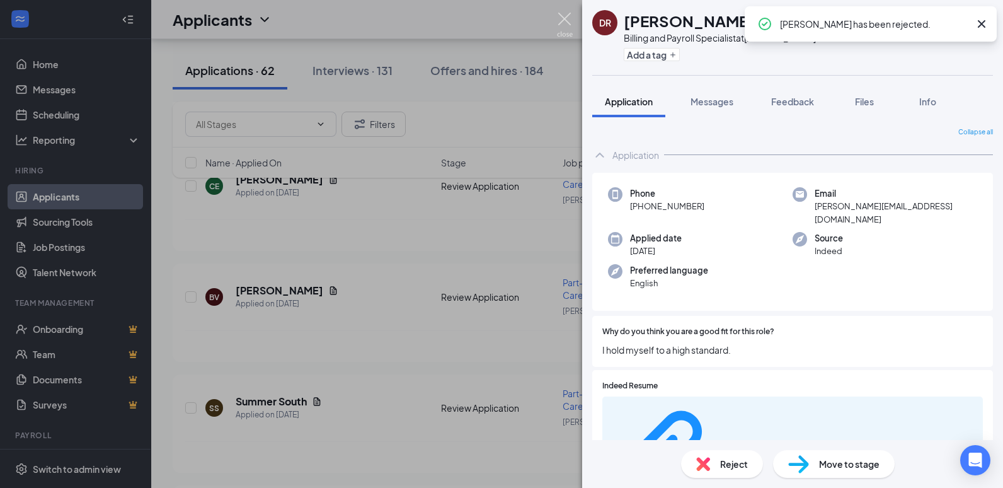
click at [569, 17] on img at bounding box center [565, 25] width 16 height 25
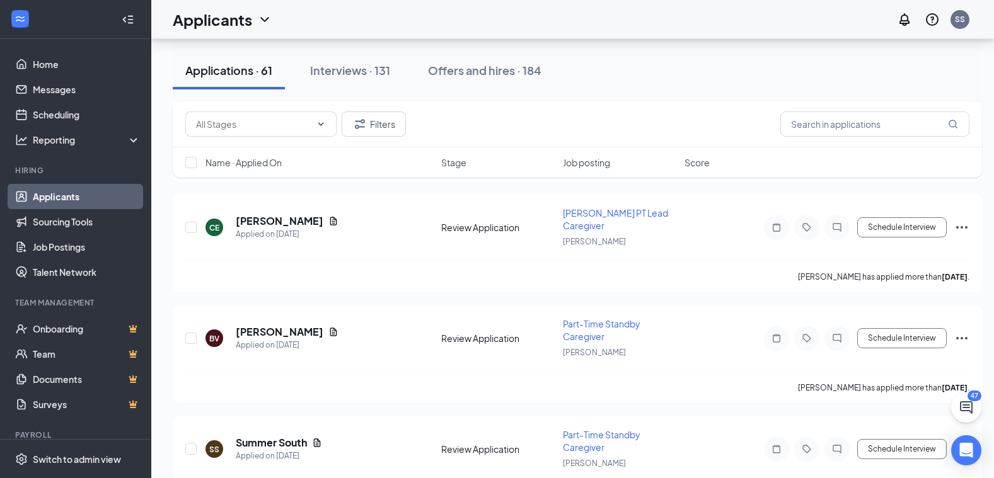
scroll to position [5571, 0]
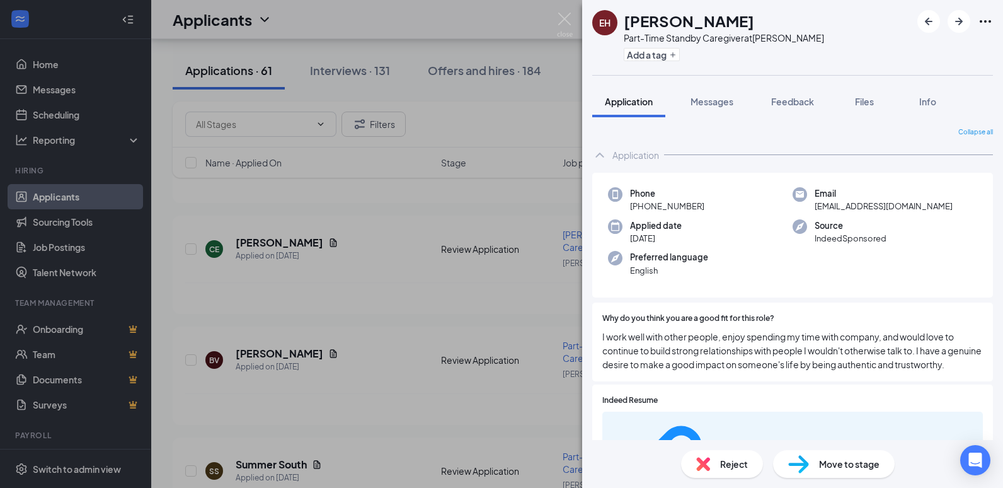
click at [740, 467] on span "Reject" at bounding box center [734, 464] width 28 height 14
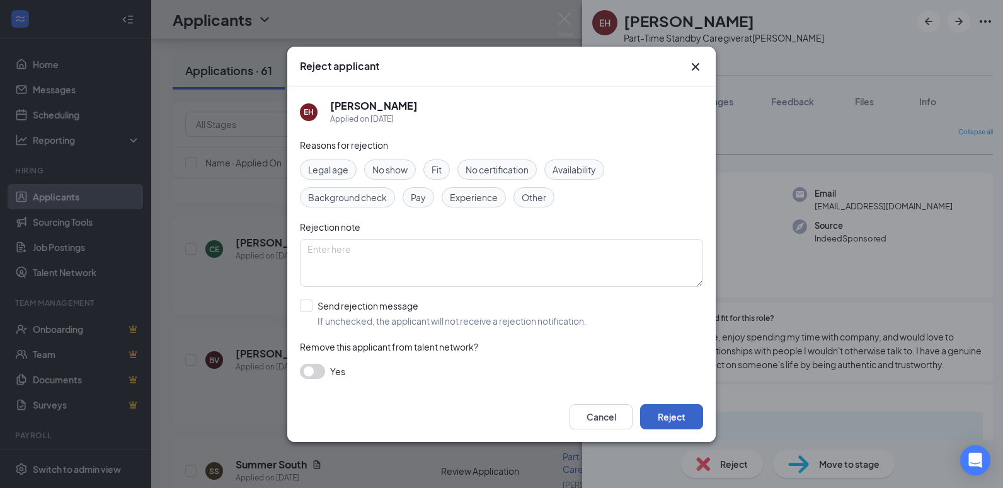
click at [672, 421] on button "Reject" at bounding box center [671, 416] width 63 height 25
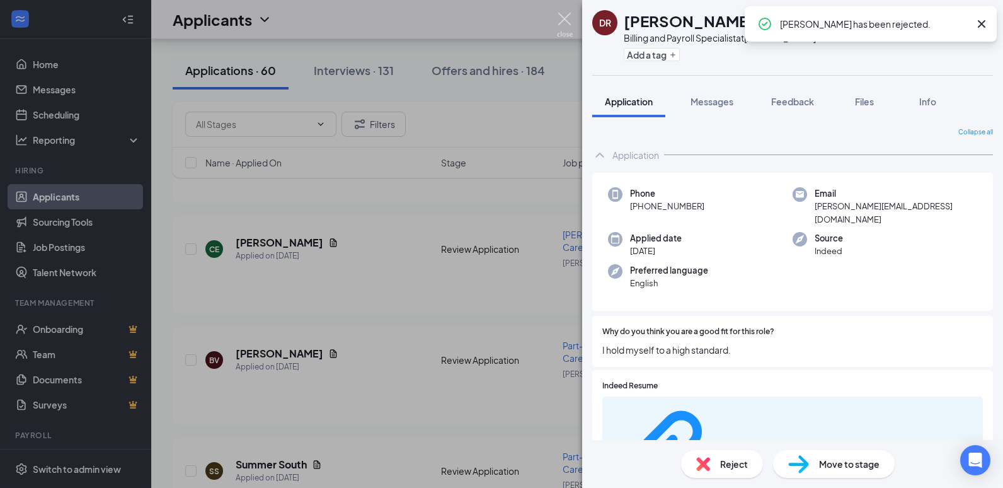
click at [565, 21] on img at bounding box center [565, 25] width 16 height 25
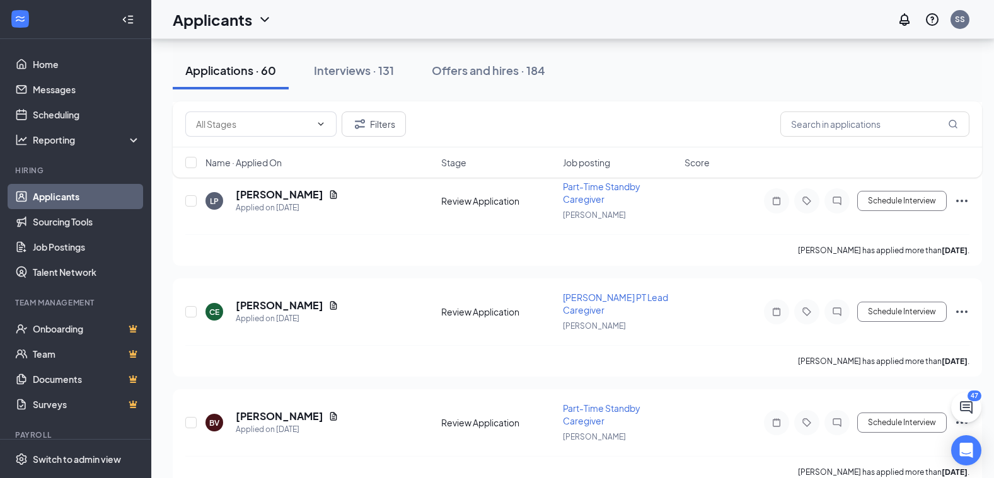
scroll to position [5445, 0]
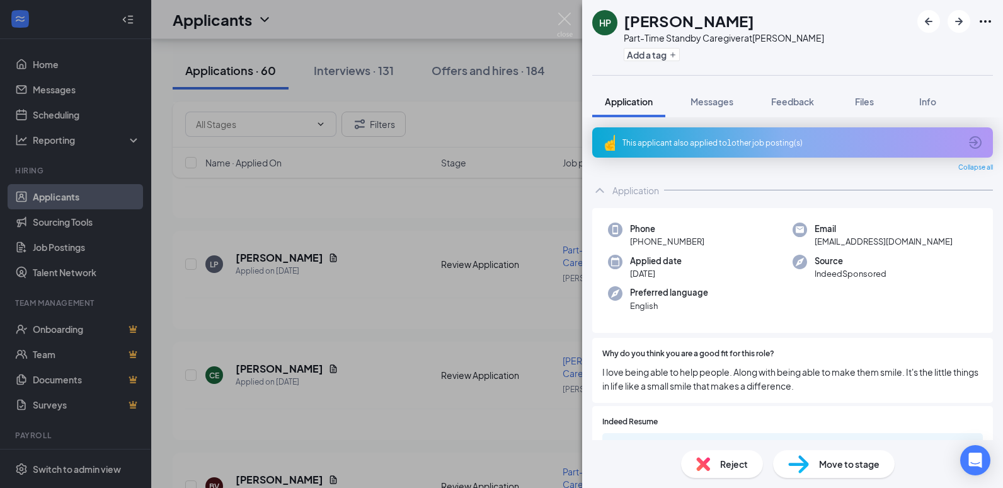
click at [725, 469] on span "Reject" at bounding box center [734, 464] width 28 height 14
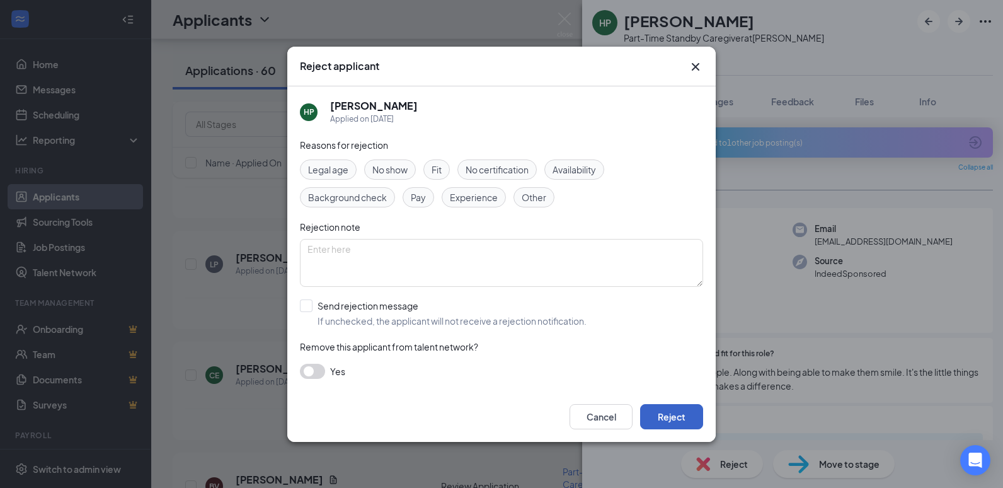
click at [680, 427] on button "Reject" at bounding box center [671, 416] width 63 height 25
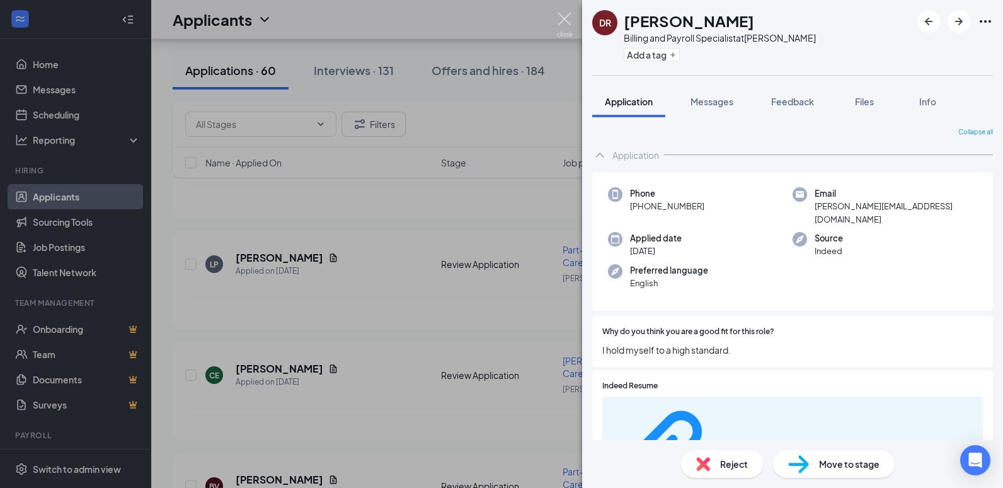
click at [566, 20] on img at bounding box center [565, 25] width 16 height 25
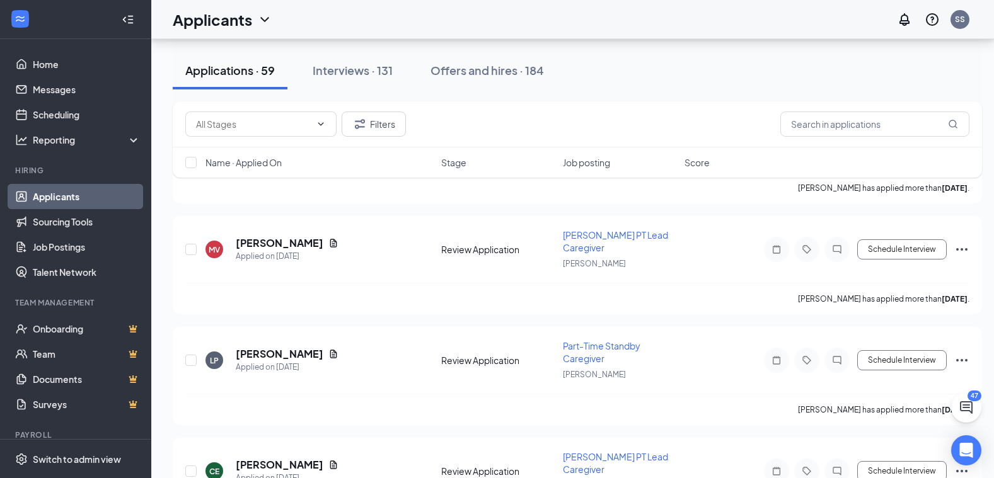
scroll to position [5319, 0]
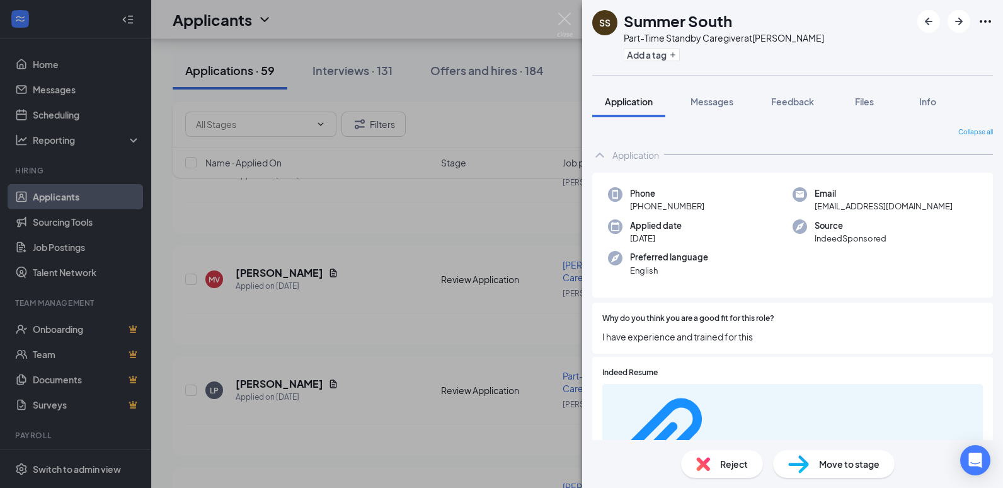
click at [723, 459] on span "Reject" at bounding box center [734, 464] width 28 height 14
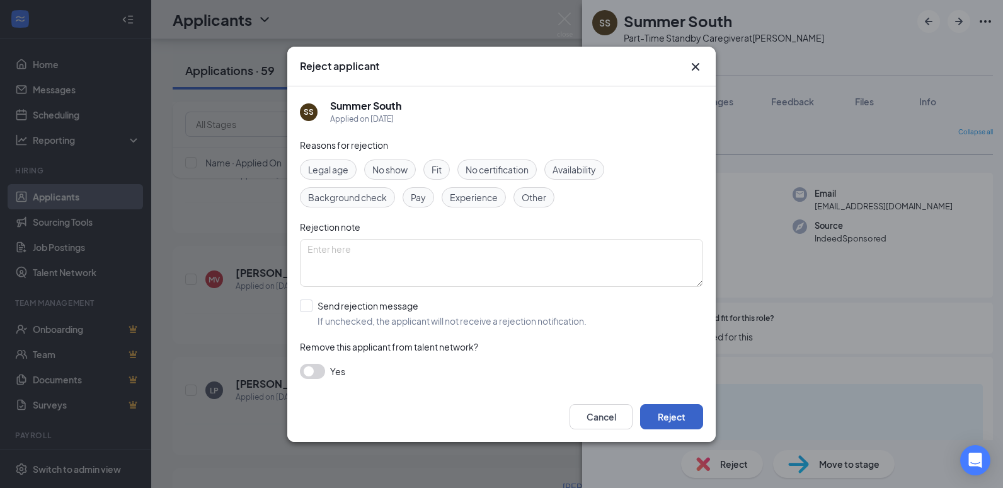
click at [668, 408] on button "Reject" at bounding box center [671, 416] width 63 height 25
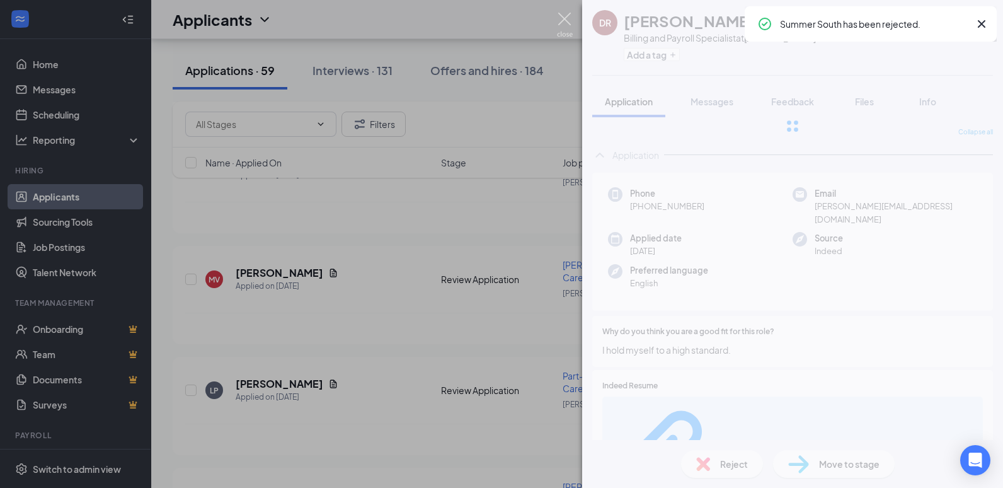
click at [558, 18] on img at bounding box center [565, 25] width 16 height 25
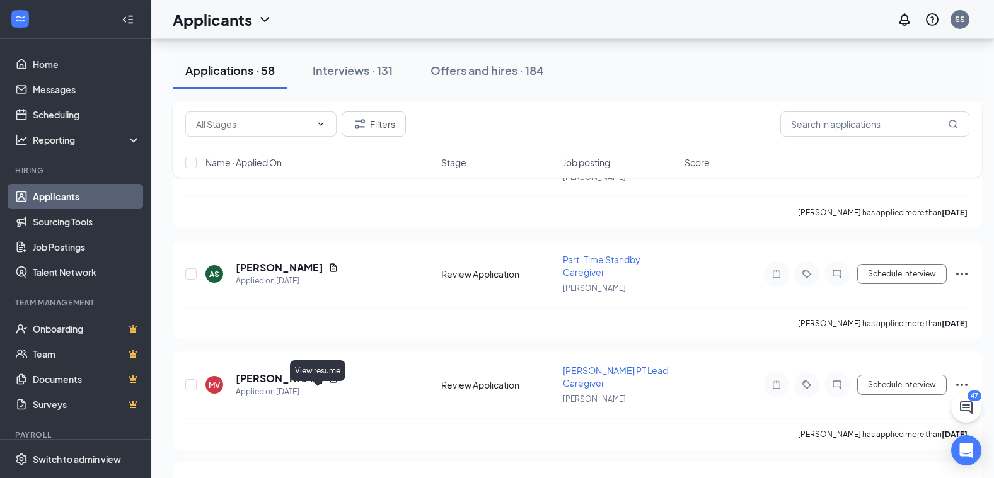
scroll to position [5193, 0]
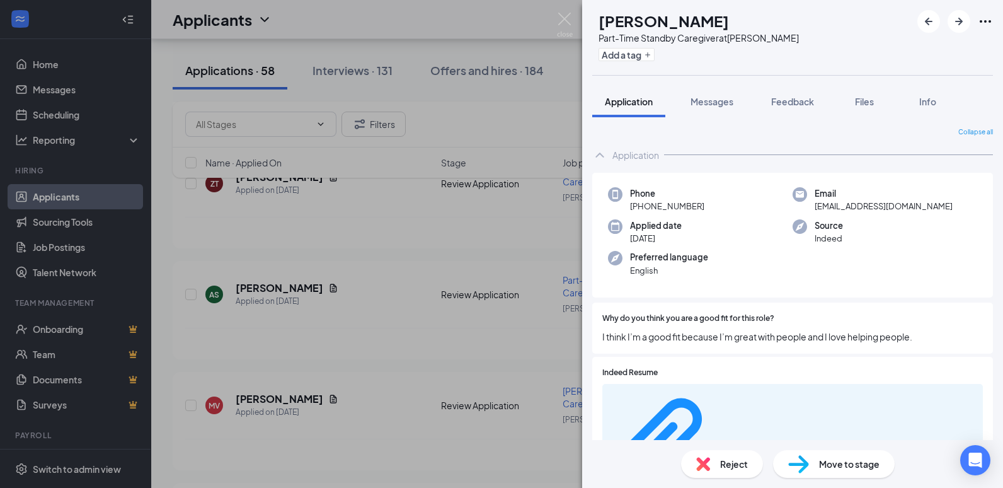
click at [711, 465] on div "Reject" at bounding box center [722, 464] width 82 height 28
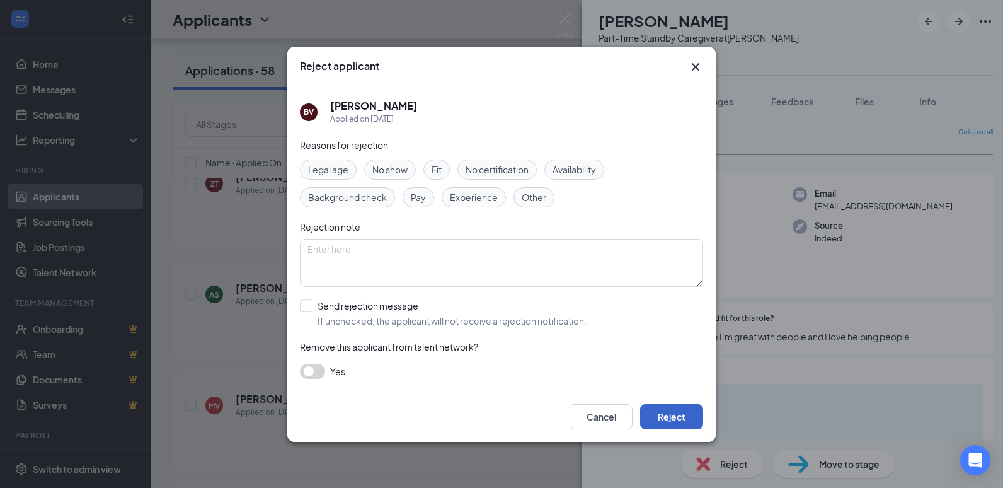
click at [676, 412] on button "Reject" at bounding box center [671, 416] width 63 height 25
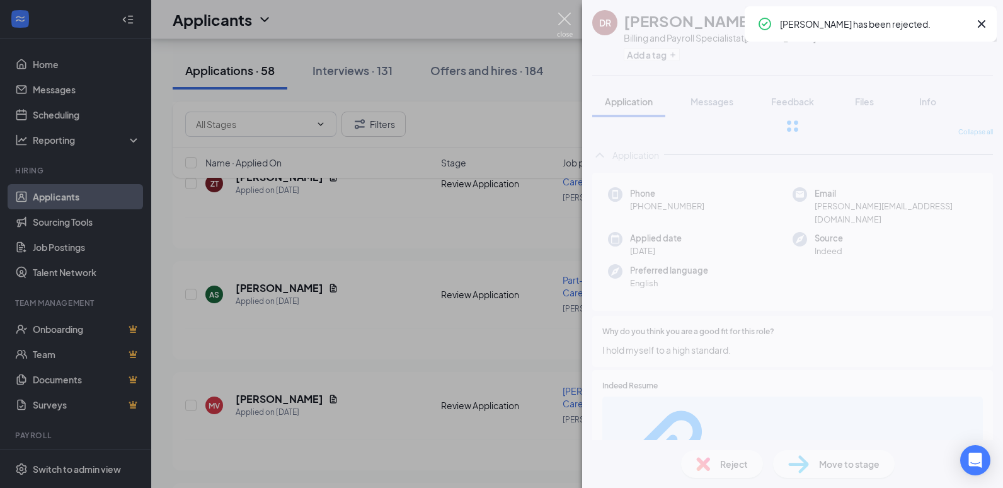
click at [564, 19] on img at bounding box center [565, 25] width 16 height 25
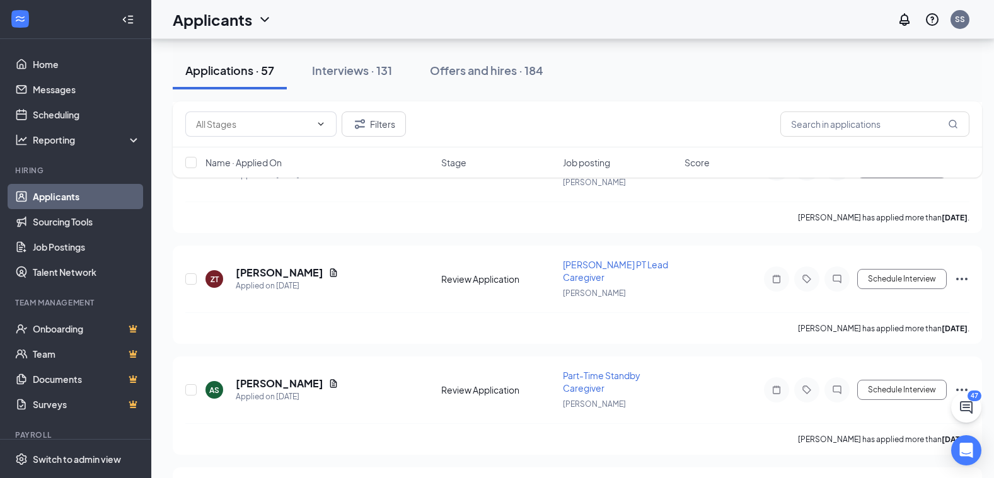
scroll to position [5067, 0]
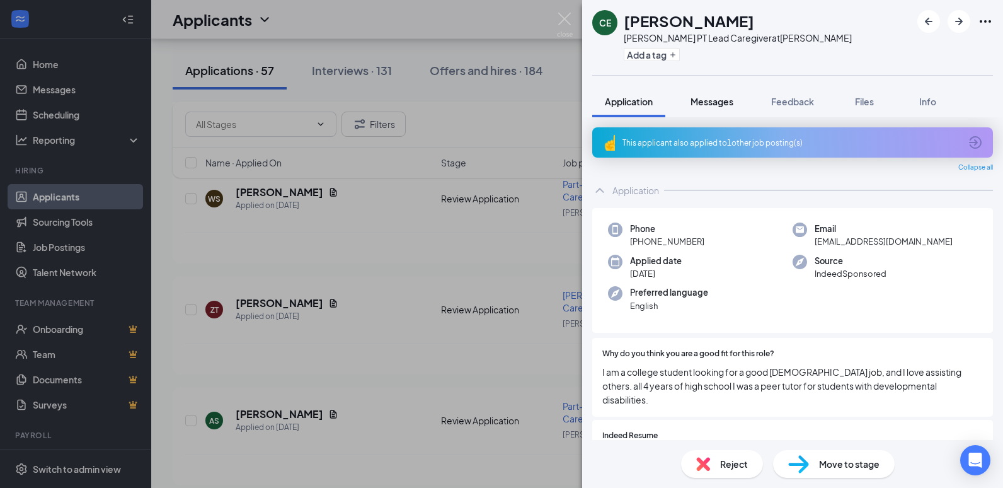
click at [713, 102] on span "Messages" at bounding box center [712, 101] width 43 height 11
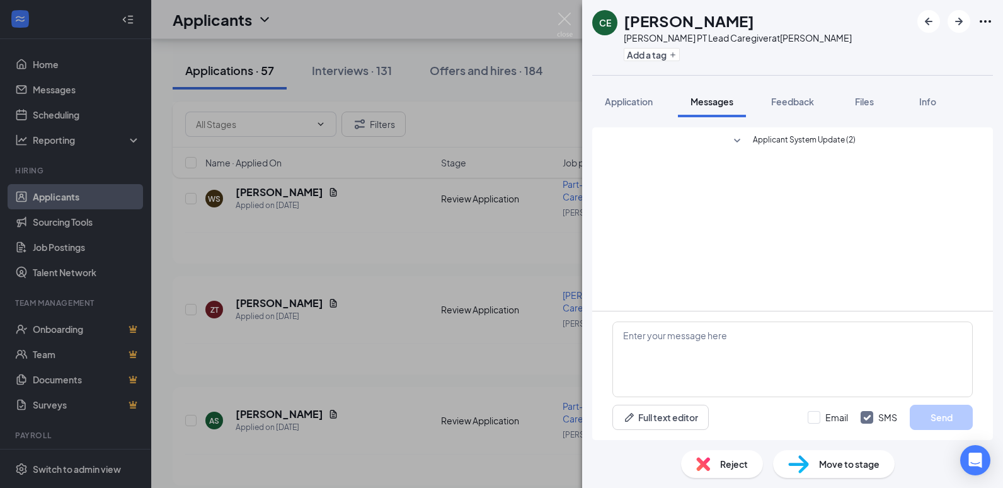
click at [735, 461] on span "Reject" at bounding box center [734, 464] width 28 height 14
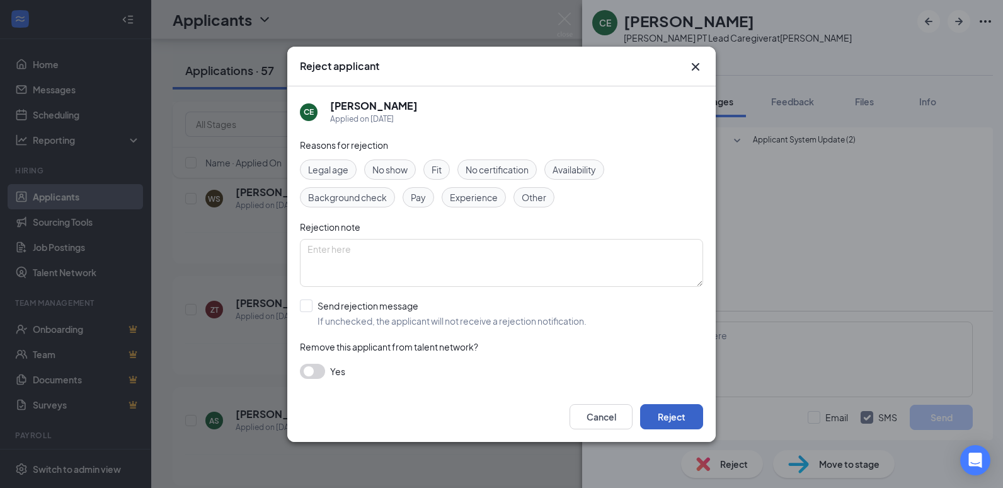
click at [665, 417] on button "Reject" at bounding box center [671, 416] width 63 height 25
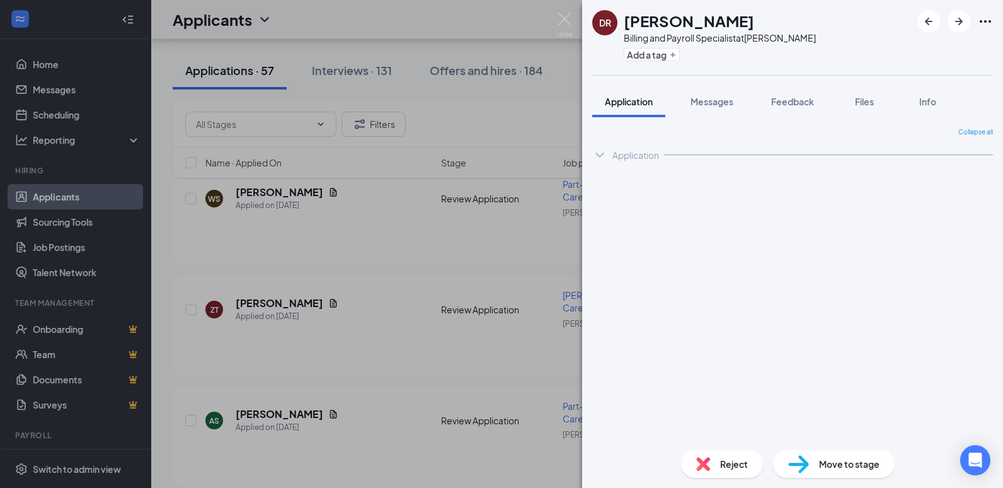
click at [560, 12] on div "[PERSON_NAME] Billing and Payroll Specialist at [PERSON_NAME] Add a tag Applica…" at bounding box center [501, 244] width 1003 height 488
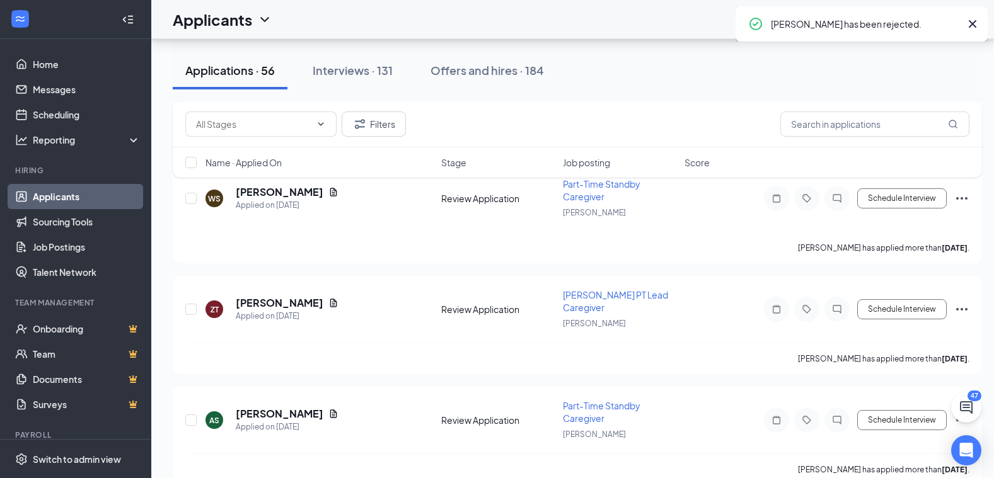
scroll to position [5004, 0]
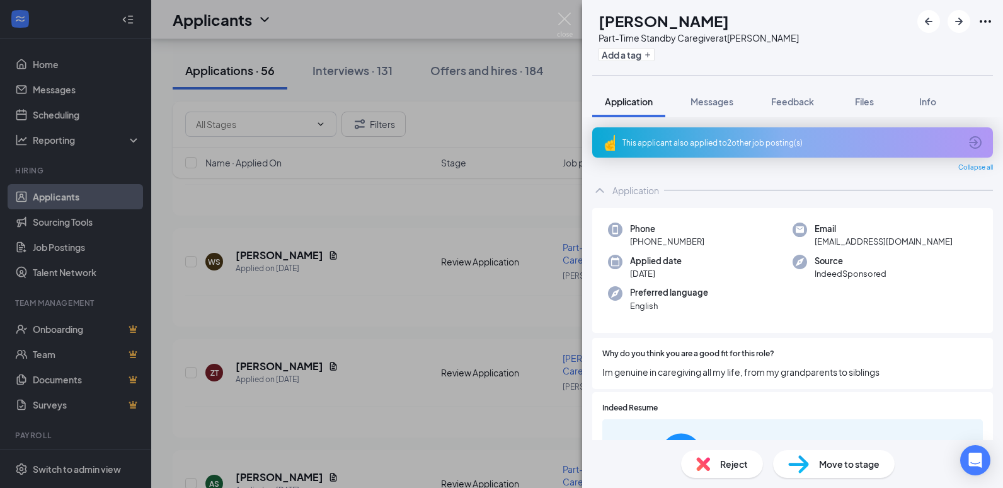
click at [730, 464] on span "Reject" at bounding box center [734, 464] width 28 height 14
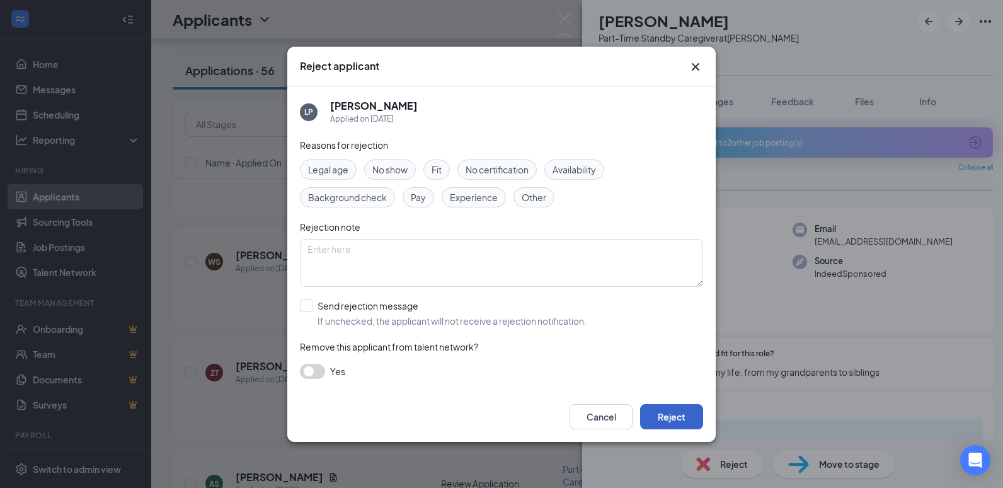
click at [674, 414] on button "Reject" at bounding box center [671, 416] width 63 height 25
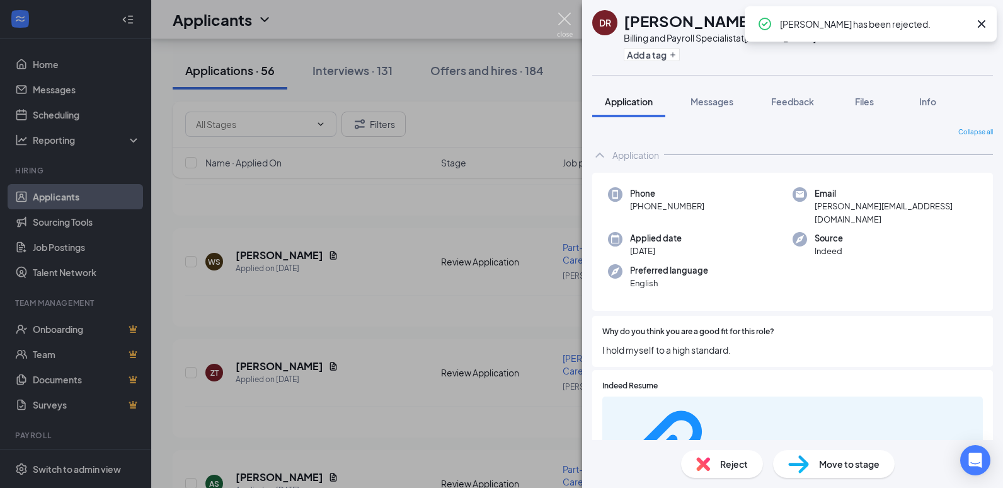
click at [562, 16] on img at bounding box center [565, 25] width 16 height 25
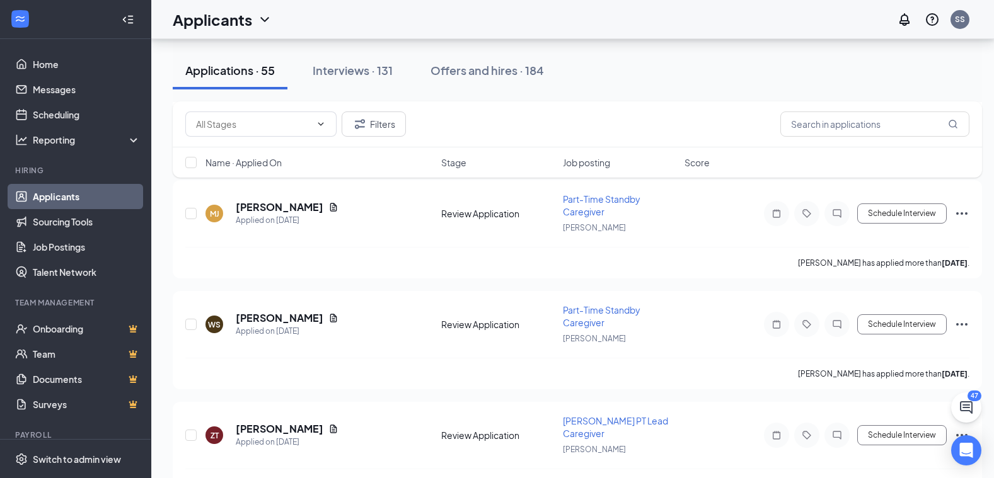
scroll to position [4878, 0]
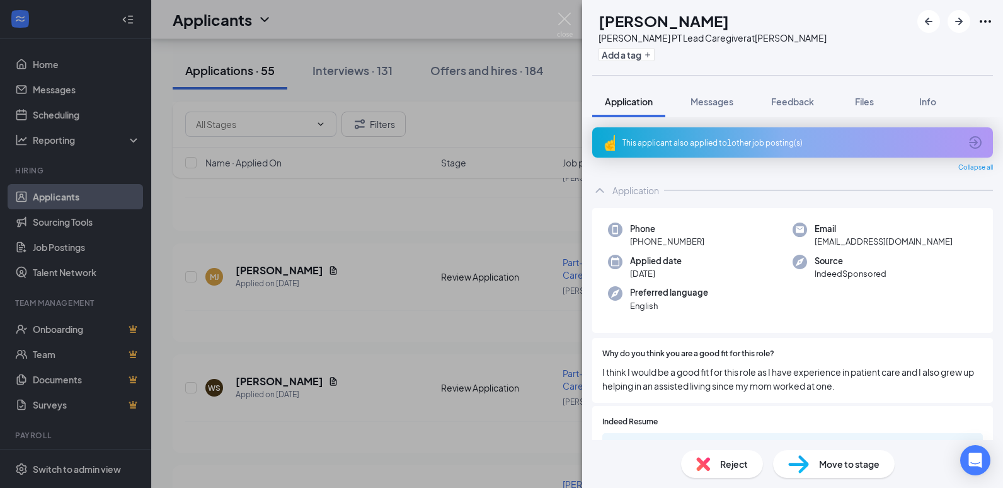
click at [732, 464] on span "Reject" at bounding box center [734, 464] width 28 height 14
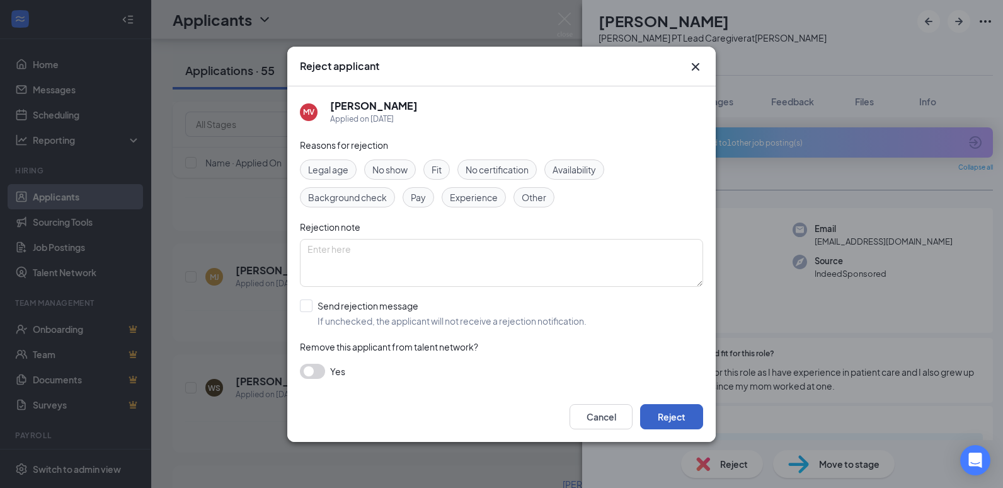
click at [680, 417] on button "Reject" at bounding box center [671, 416] width 63 height 25
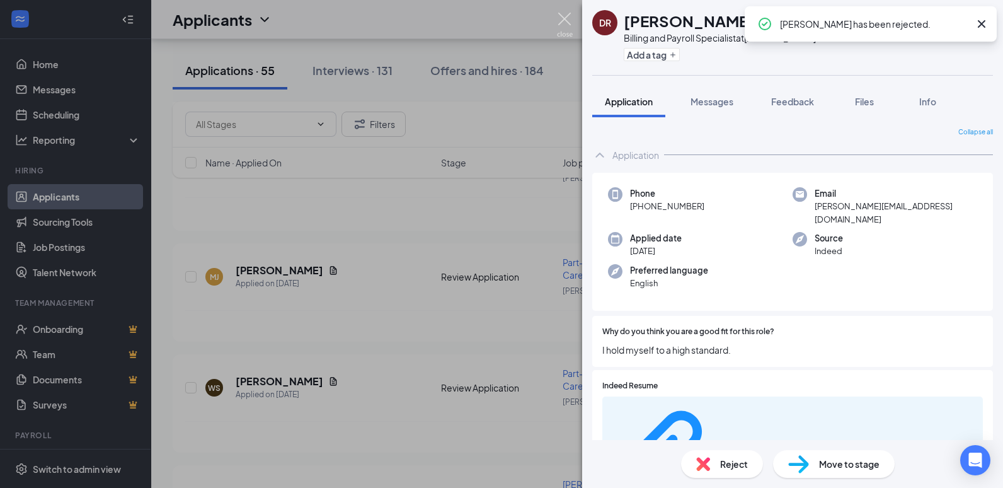
click at [566, 19] on img at bounding box center [565, 25] width 16 height 25
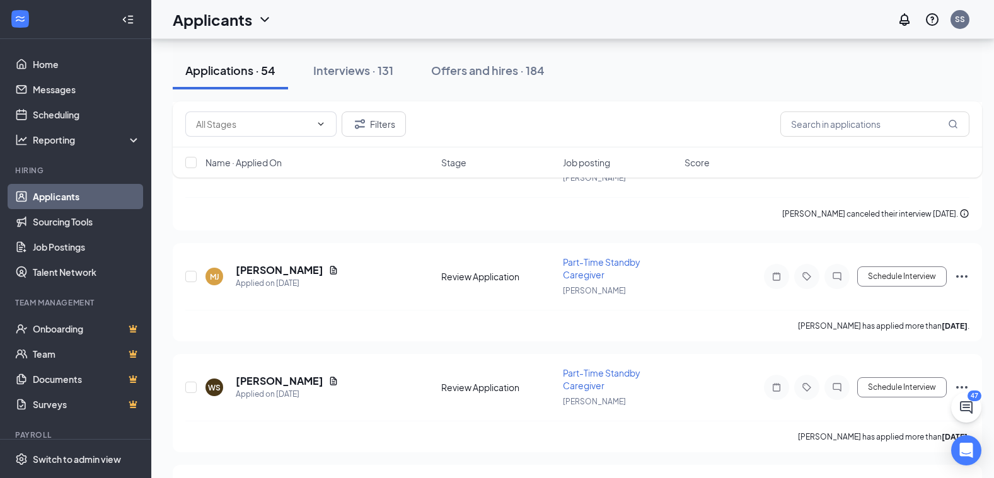
scroll to position [4815, 0]
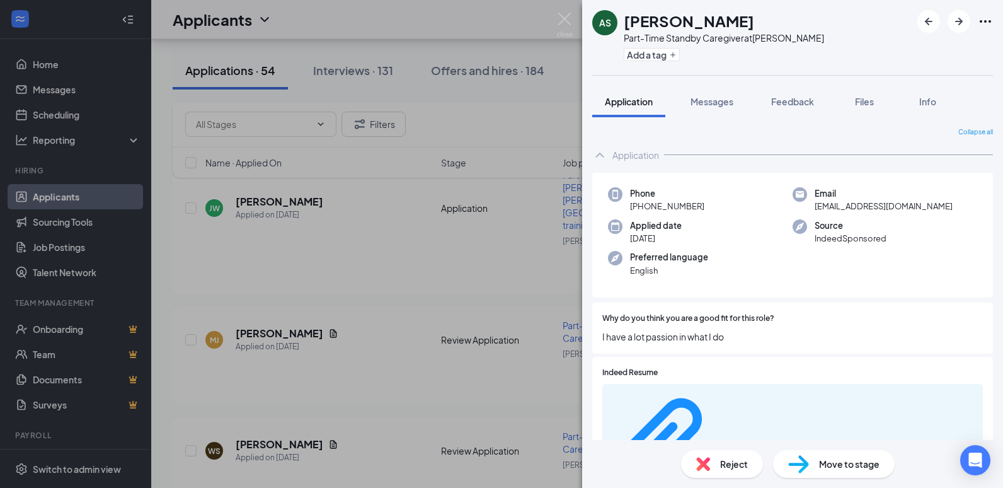
click at [736, 462] on span "Reject" at bounding box center [734, 464] width 28 height 14
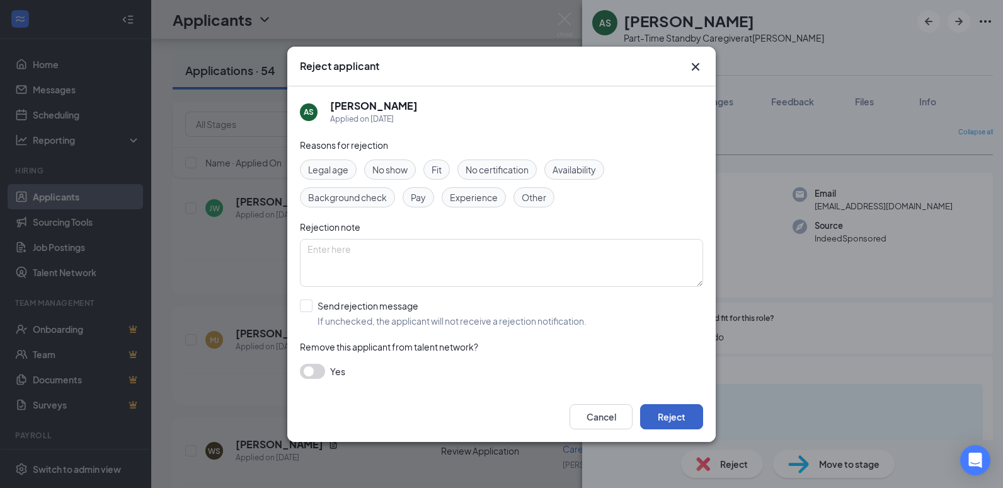
click at [682, 413] on button "Reject" at bounding box center [671, 416] width 63 height 25
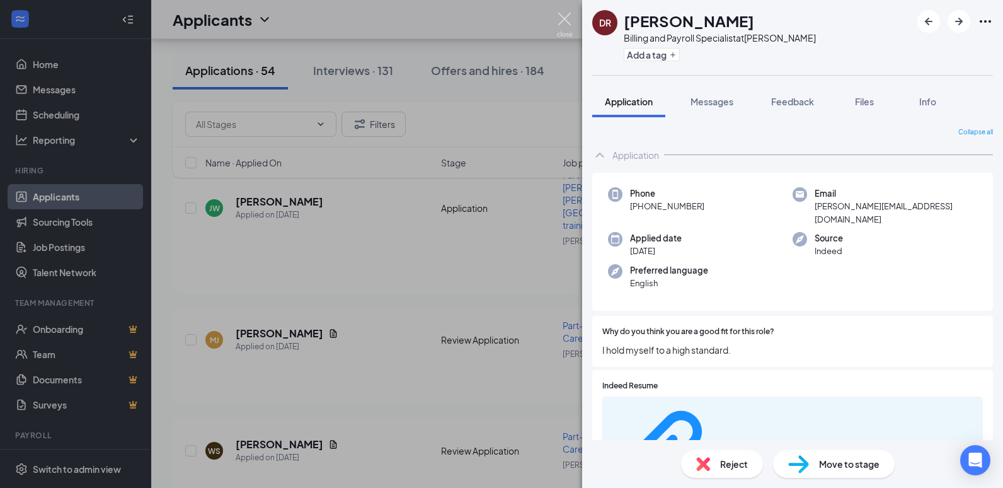
click at [566, 13] on img at bounding box center [565, 25] width 16 height 25
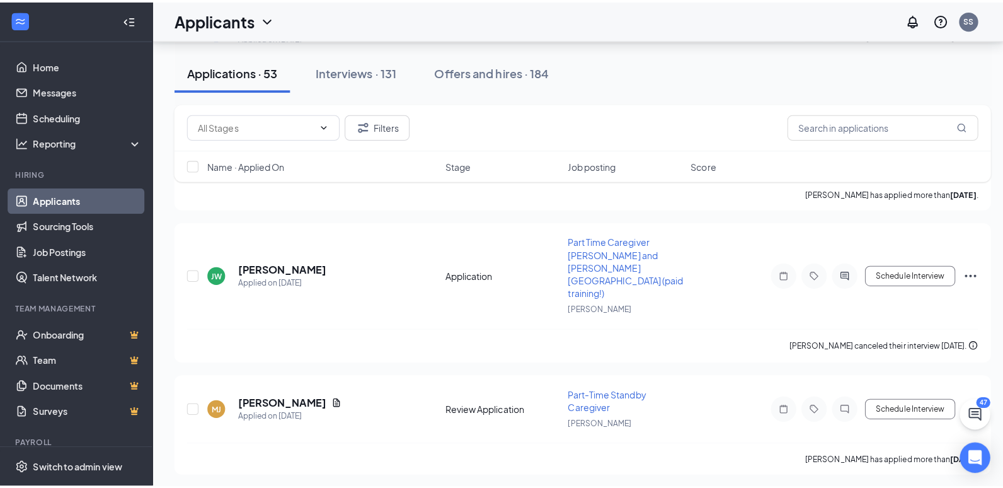
scroll to position [4689, 0]
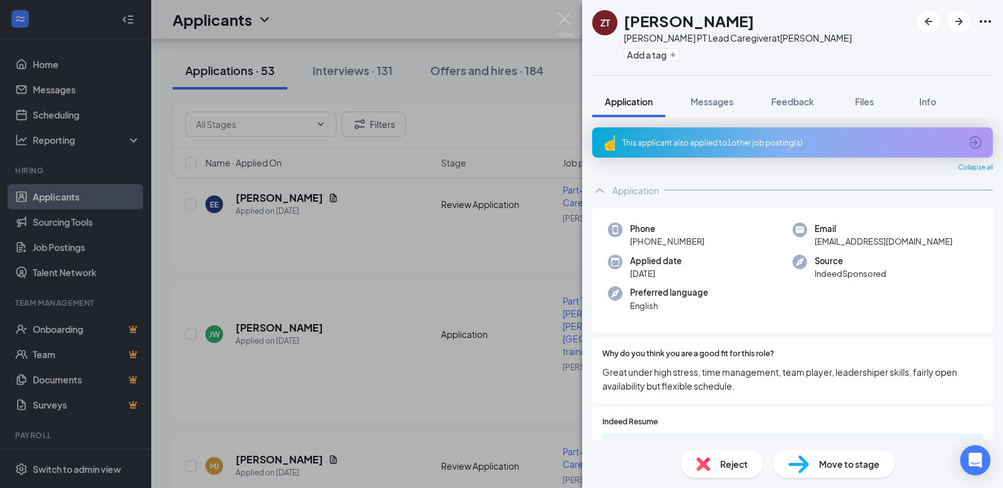
click at [726, 464] on span "Reject" at bounding box center [734, 464] width 28 height 14
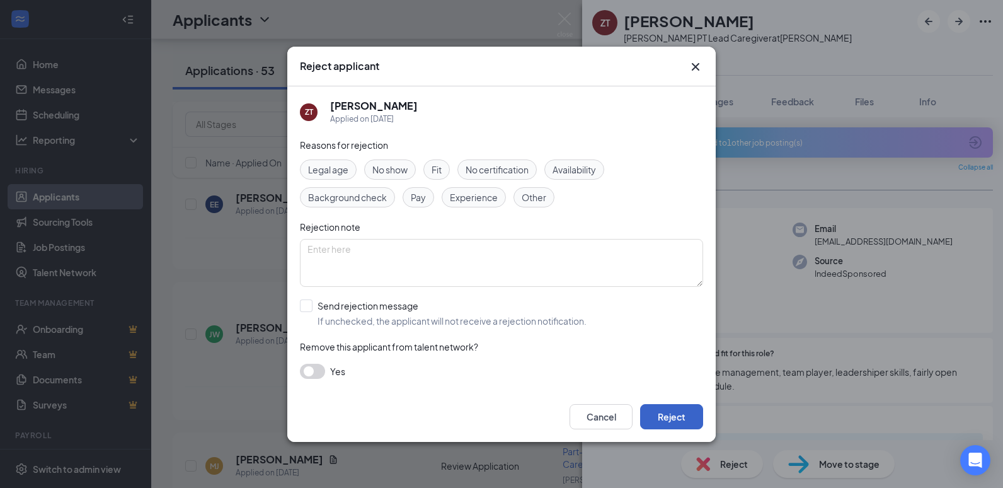
click at [672, 417] on button "Reject" at bounding box center [671, 416] width 63 height 25
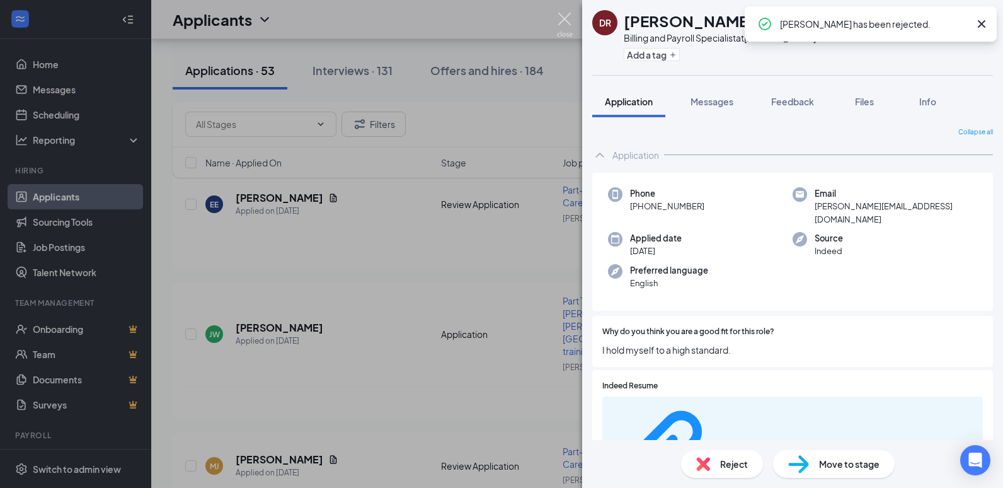
click at [561, 16] on img at bounding box center [565, 25] width 16 height 25
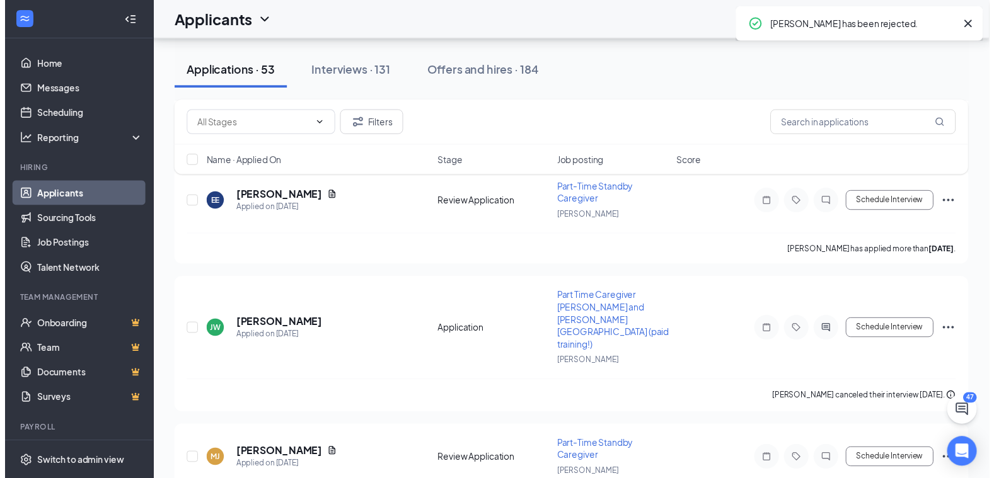
scroll to position [4563, 0]
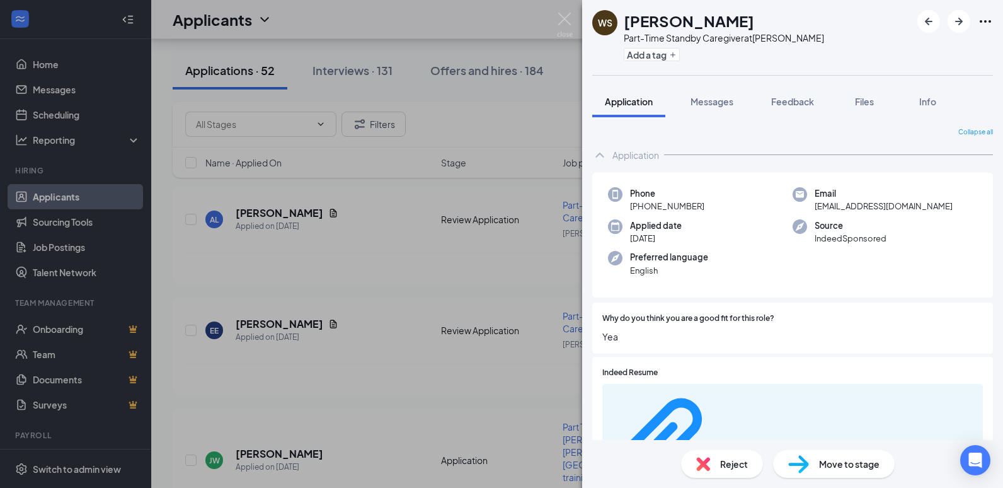
click at [729, 468] on span "Reject" at bounding box center [734, 464] width 28 height 14
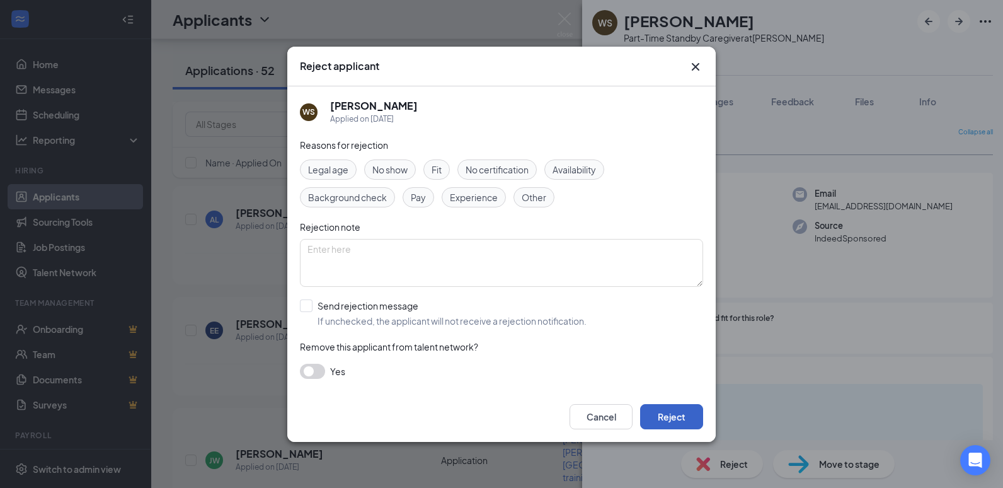
click at [675, 415] on button "Reject" at bounding box center [671, 416] width 63 height 25
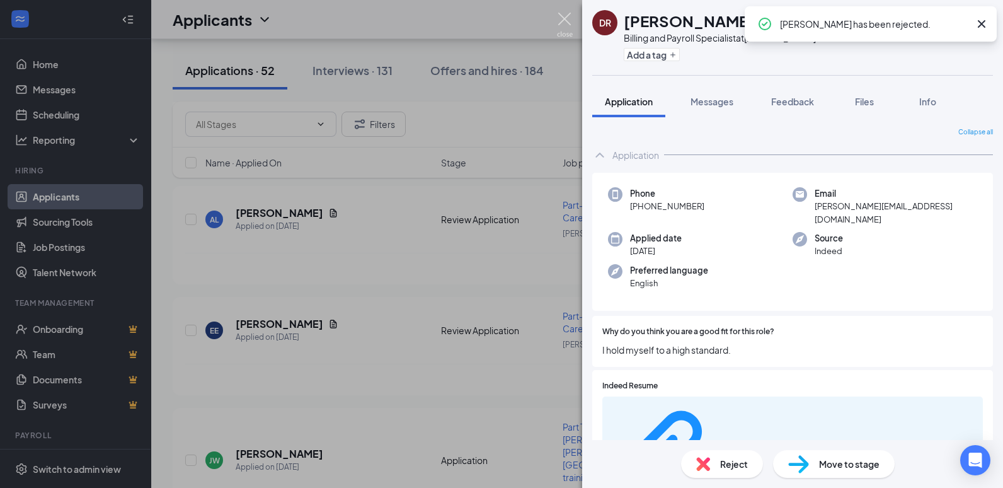
click at [565, 21] on img at bounding box center [565, 25] width 16 height 25
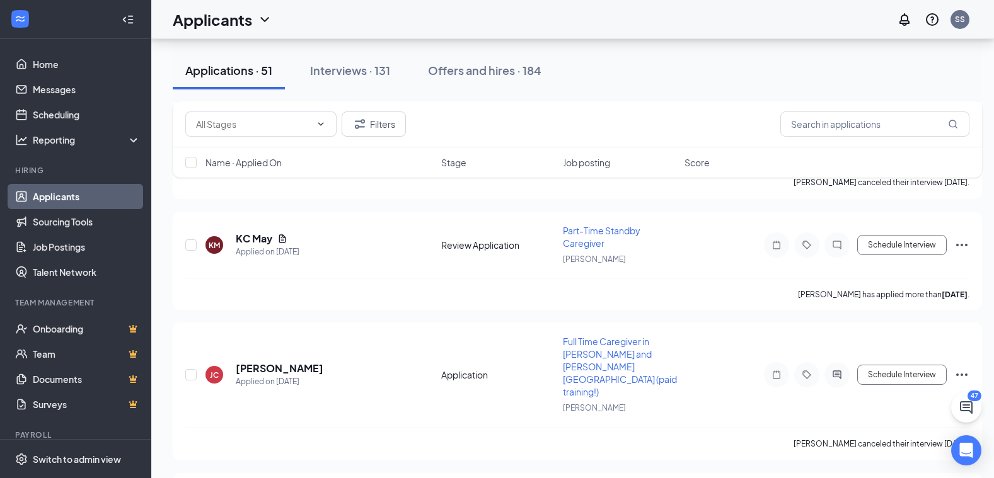
scroll to position [3996, 0]
